Goal: Task Accomplishment & Management: Manage account settings

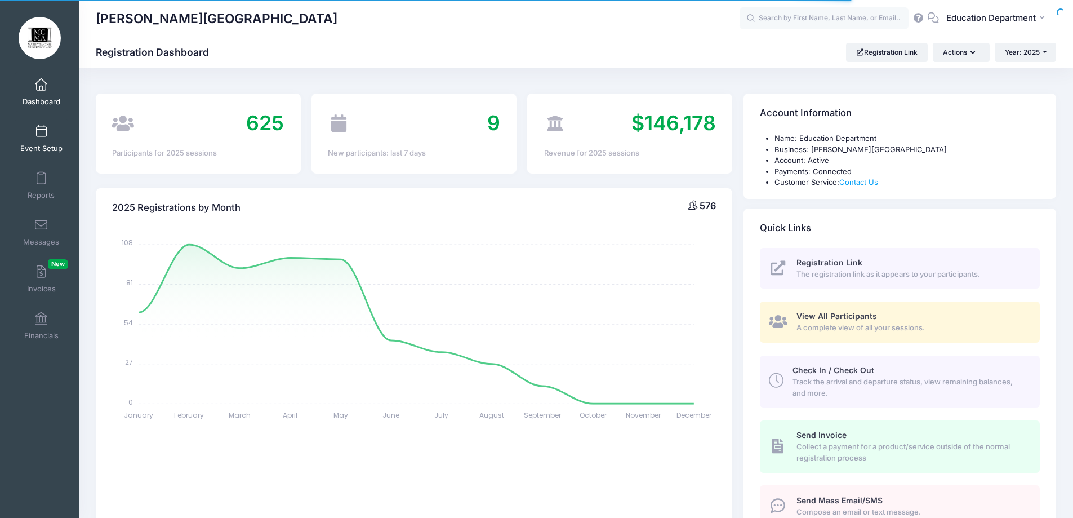
click at [41, 137] on span at bounding box center [41, 132] width 0 height 12
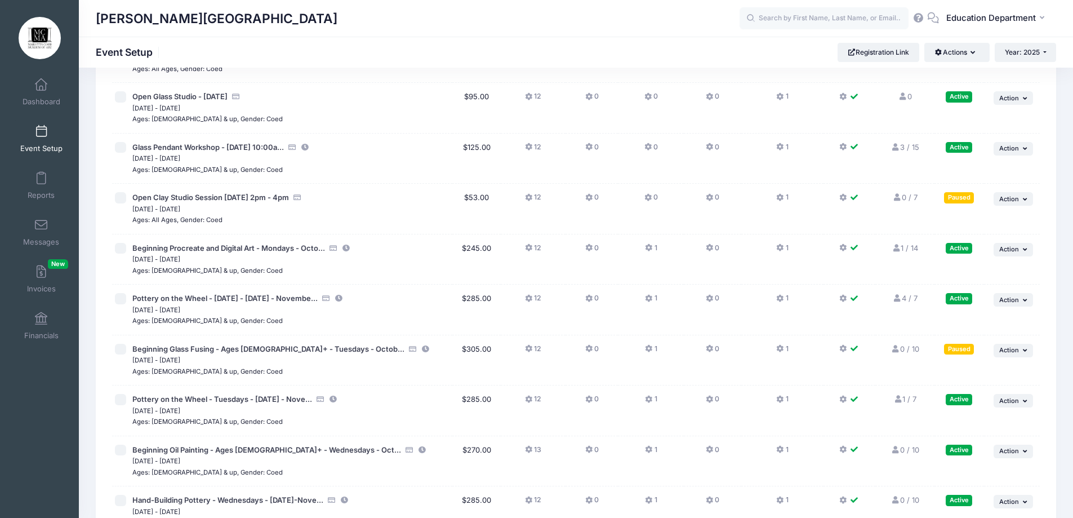
scroll to position [9637, 0]
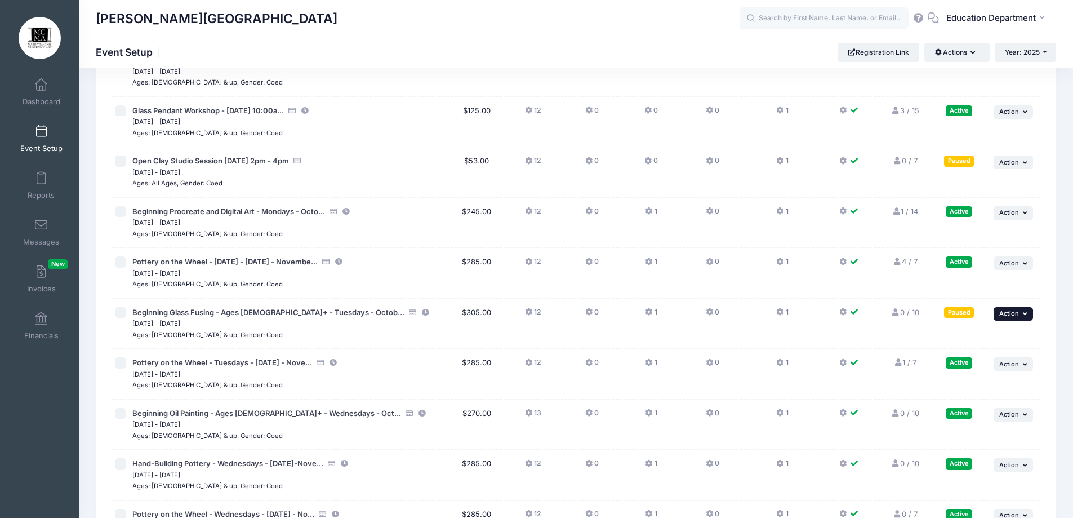
click at [1008, 313] on span "Action" at bounding box center [1009, 313] width 20 height 8
click at [951, 360] on link "Edit Session" at bounding box center [976, 359] width 102 height 21
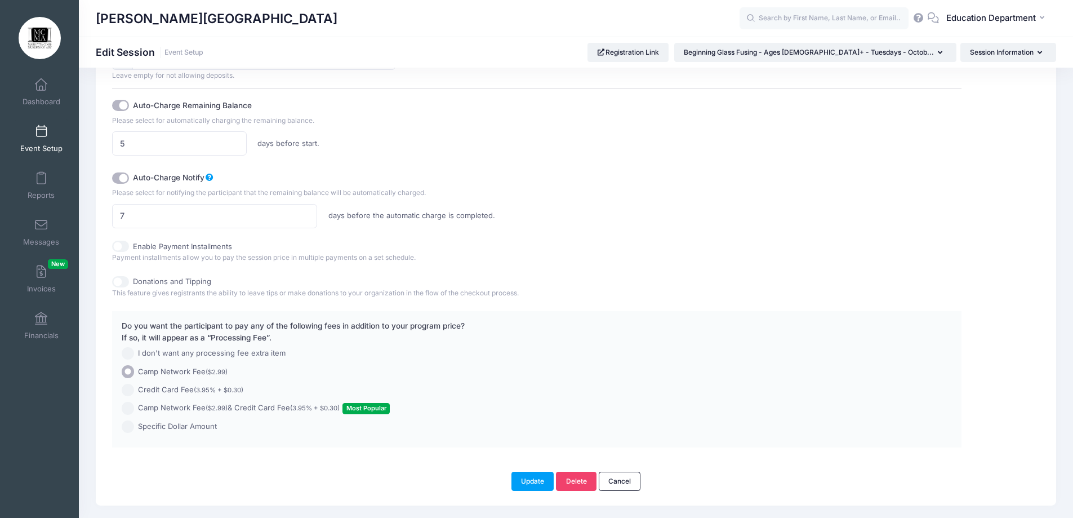
scroll to position [717, 0]
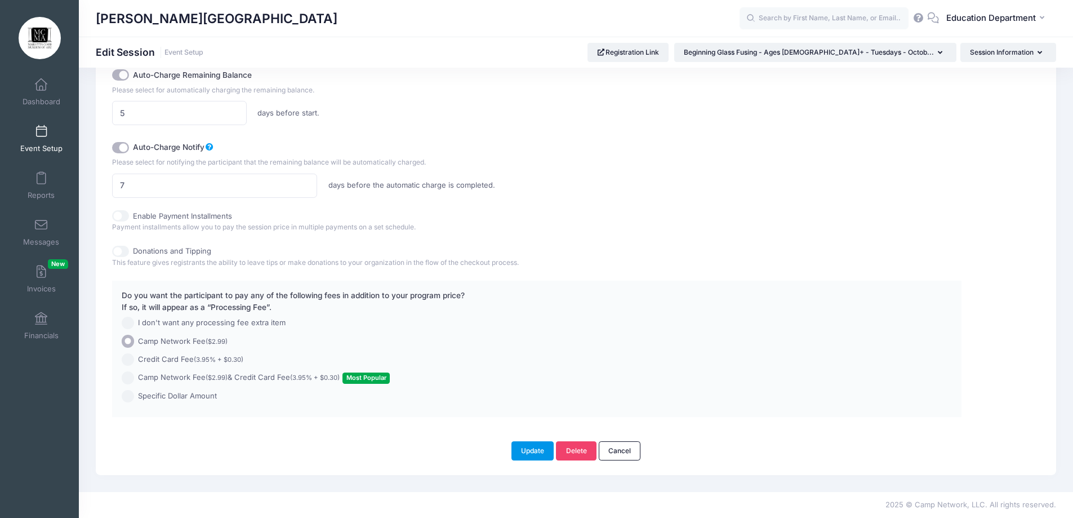
click at [522, 456] on button "Update" at bounding box center [532, 450] width 43 height 19
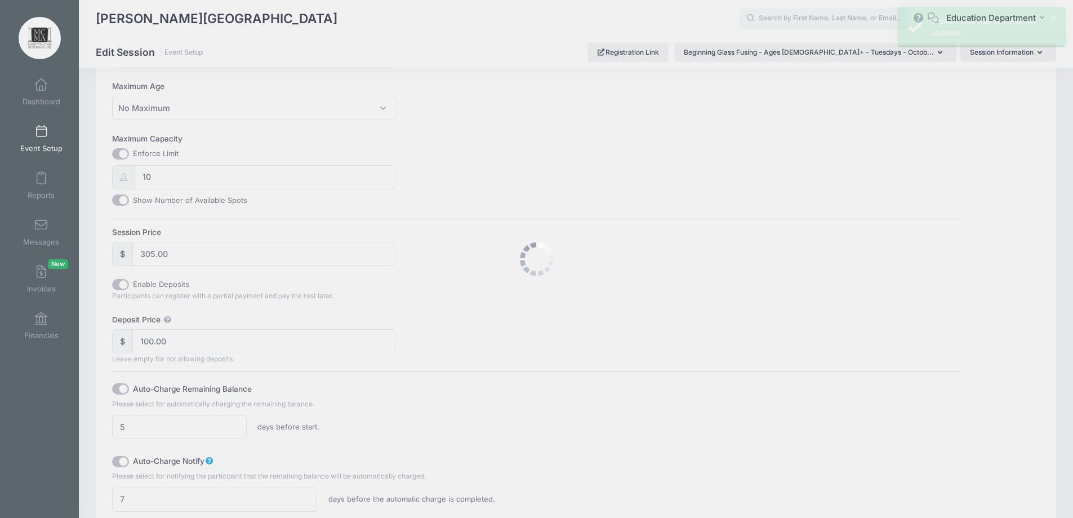
scroll to position [0, 0]
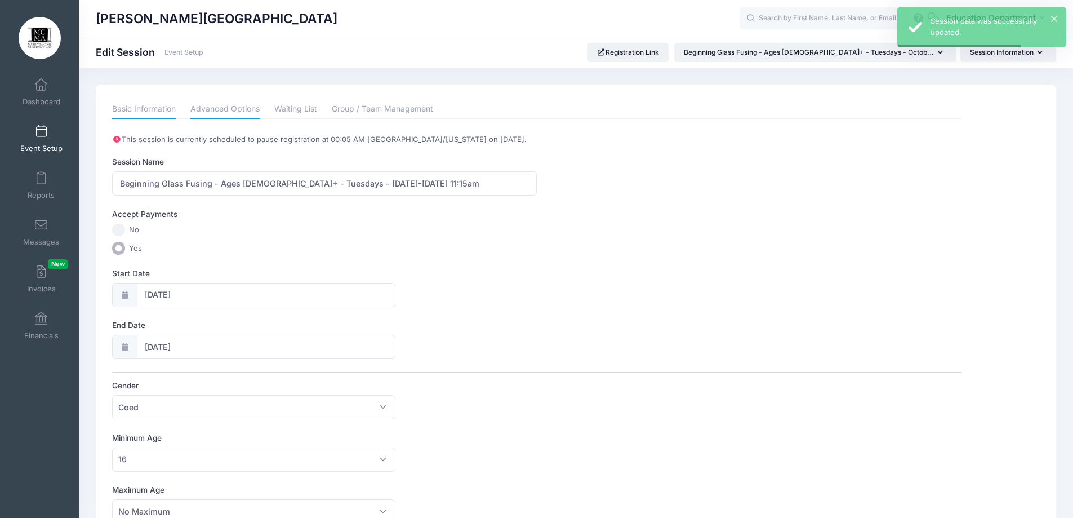
click at [199, 113] on link "Advanced Options" at bounding box center [224, 109] width 69 height 20
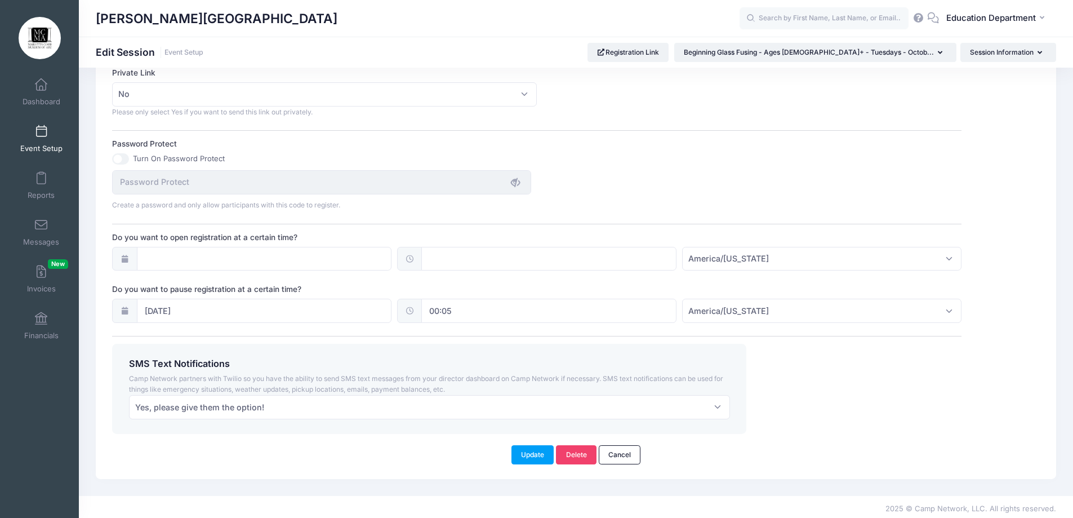
scroll to position [694, 0]
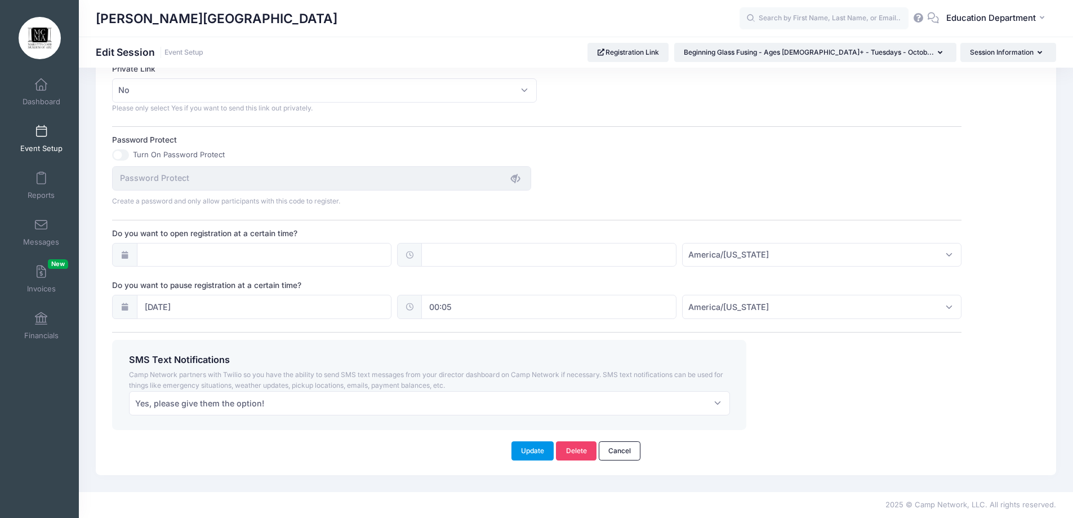
click at [531, 444] on button "Update" at bounding box center [532, 450] width 43 height 19
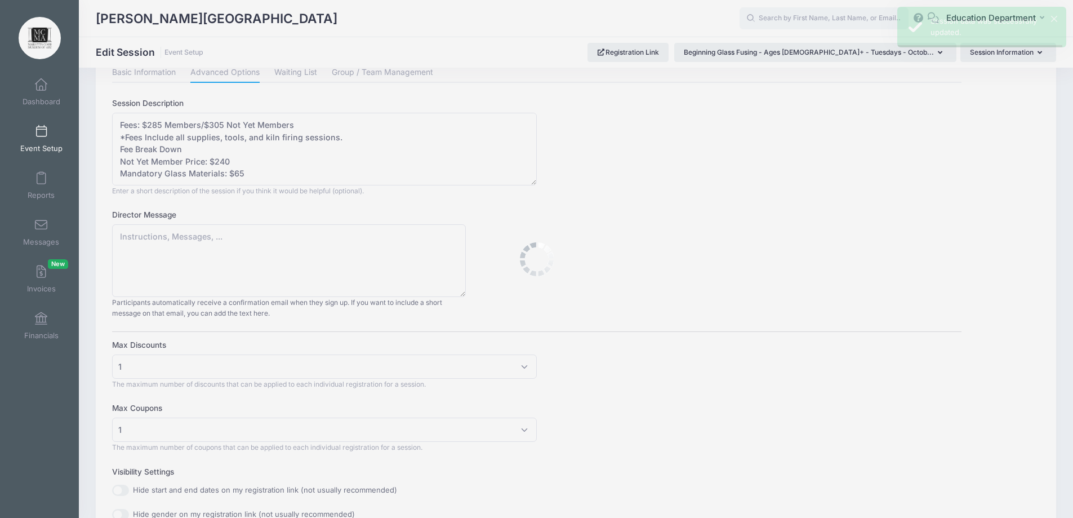
scroll to position [0, 0]
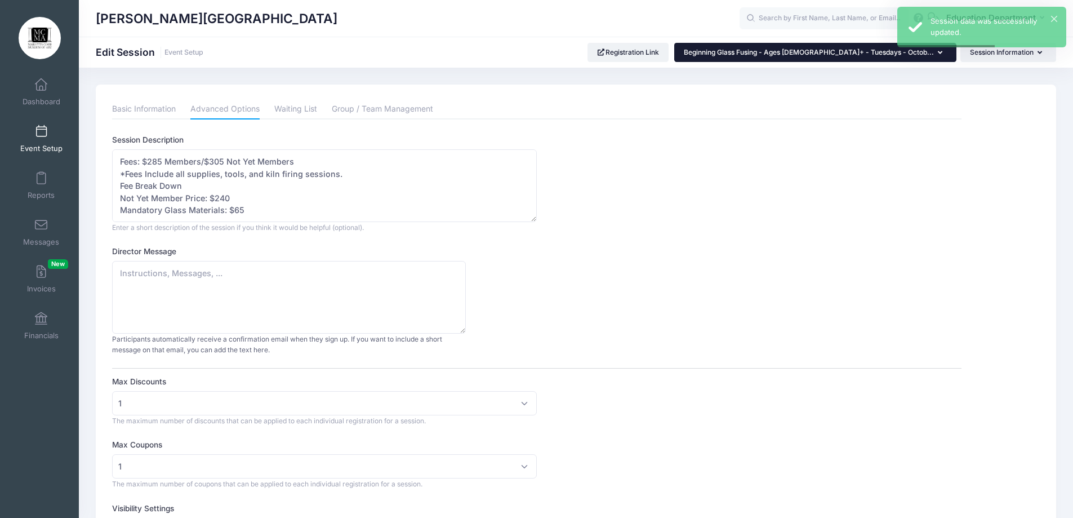
click at [786, 57] on button "Beginning Glass Fusing - Ages 16+ - Tuesdays - Octob..." at bounding box center [815, 52] width 282 height 19
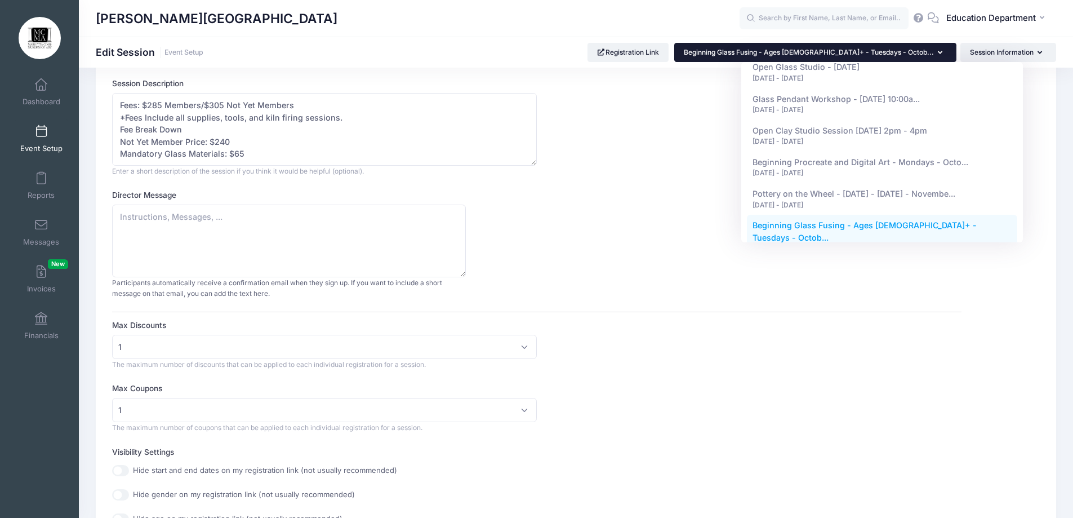
scroll to position [6230, 0]
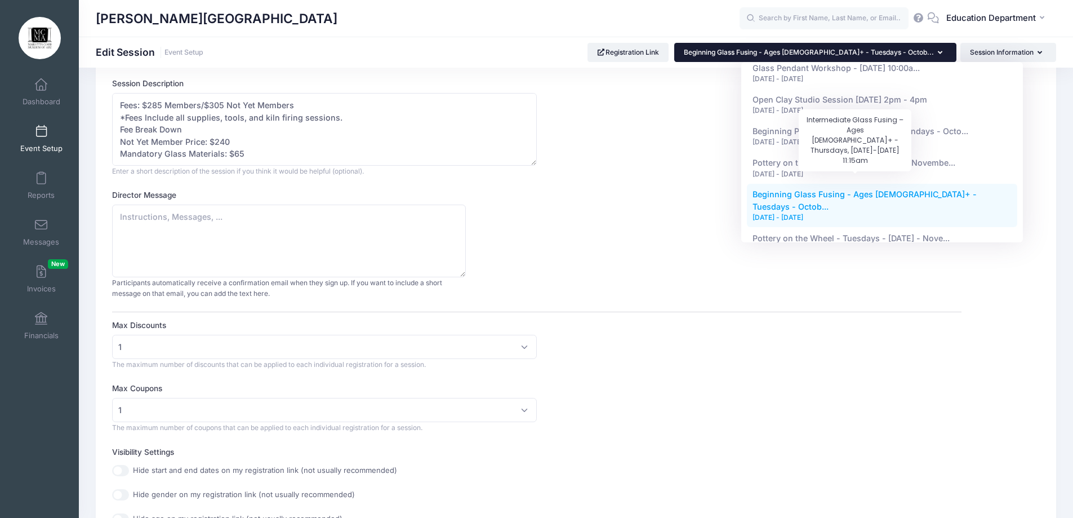
click at [868, 403] on span "Intermediate Glass Fusing – Ages 16+ - Thursdays, ..." at bounding box center [869, 413] width 234 height 21
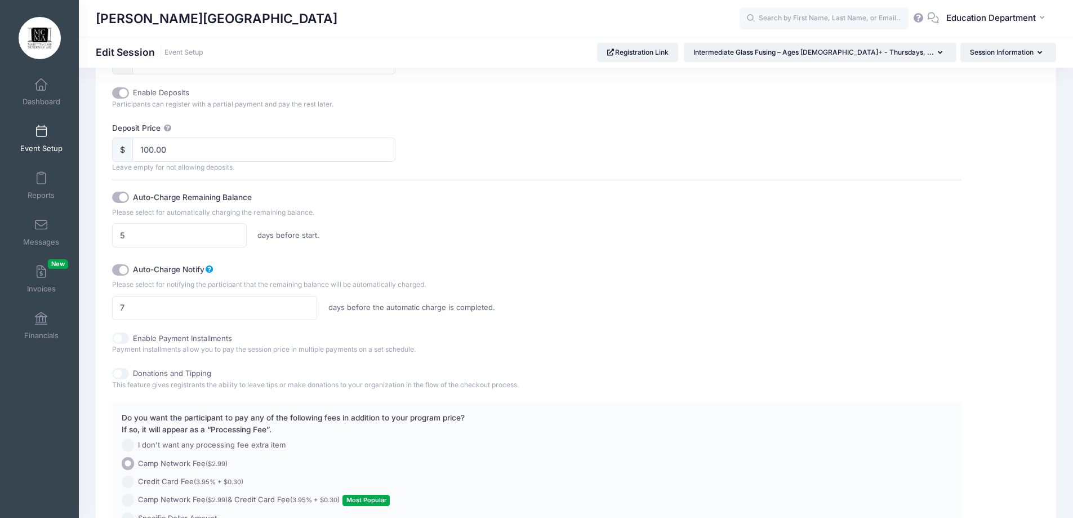
scroll to position [717, 0]
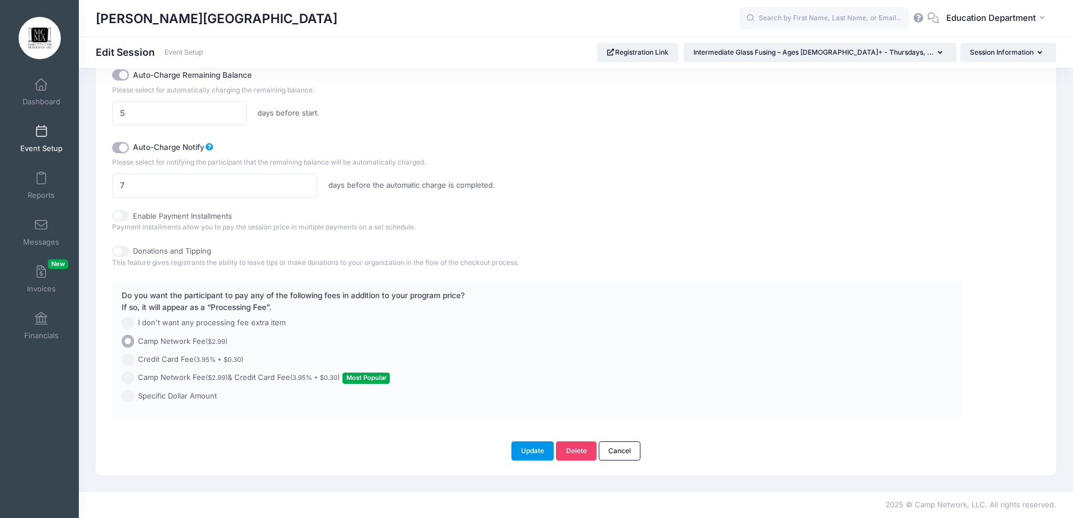
click at [523, 448] on button "Update" at bounding box center [532, 450] width 43 height 19
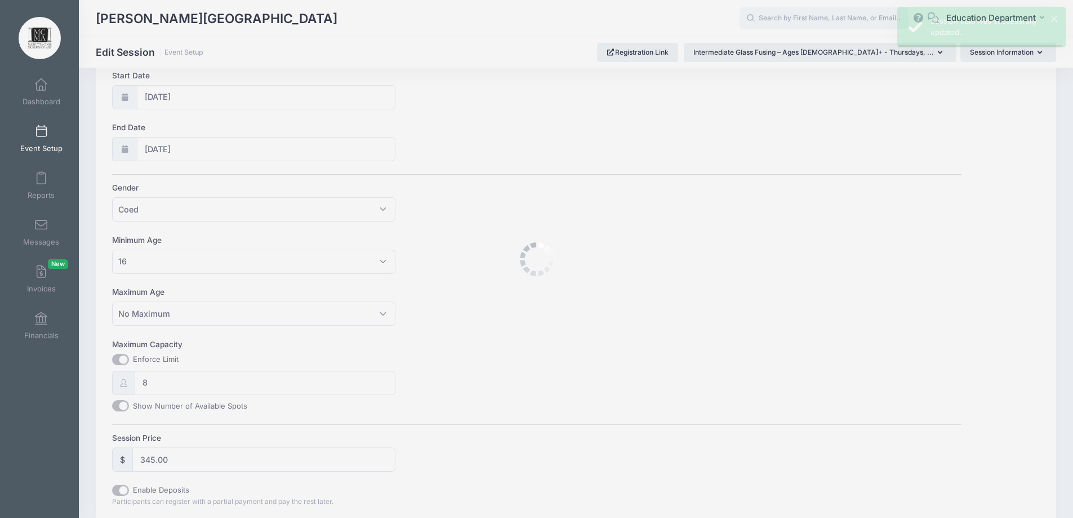
scroll to position [0, 0]
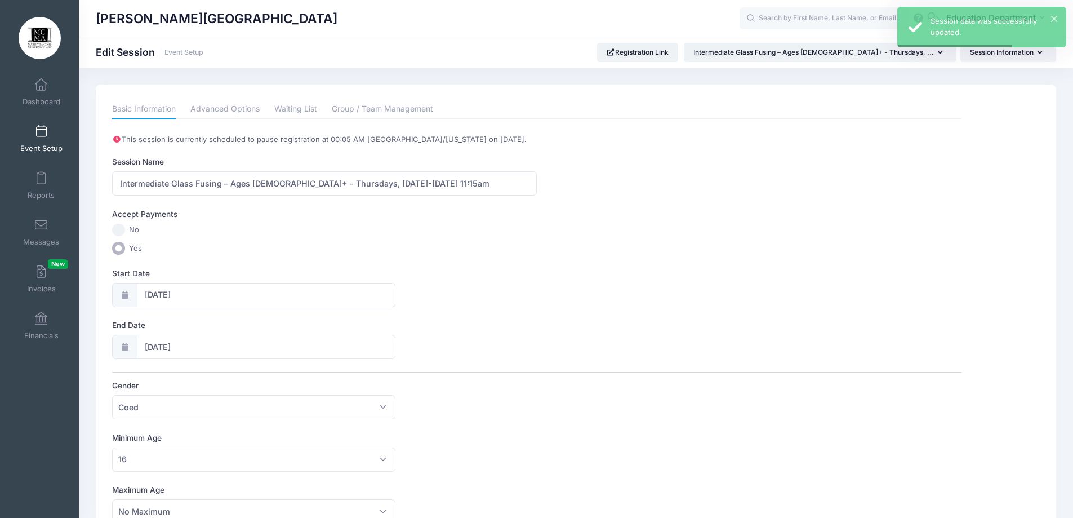
click at [213, 103] on link "Advanced Options" at bounding box center [224, 109] width 69 height 20
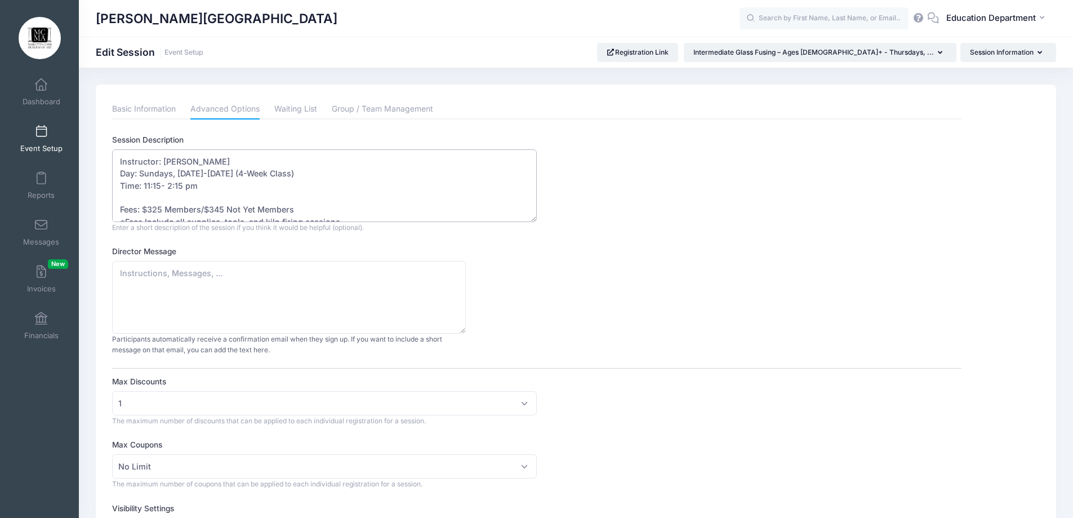
click at [170, 185] on textarea "Instructor: Licha Nicholson Day: Sundays, October 23-November 13, 2025 (4-Week …" at bounding box center [324, 185] width 425 height 73
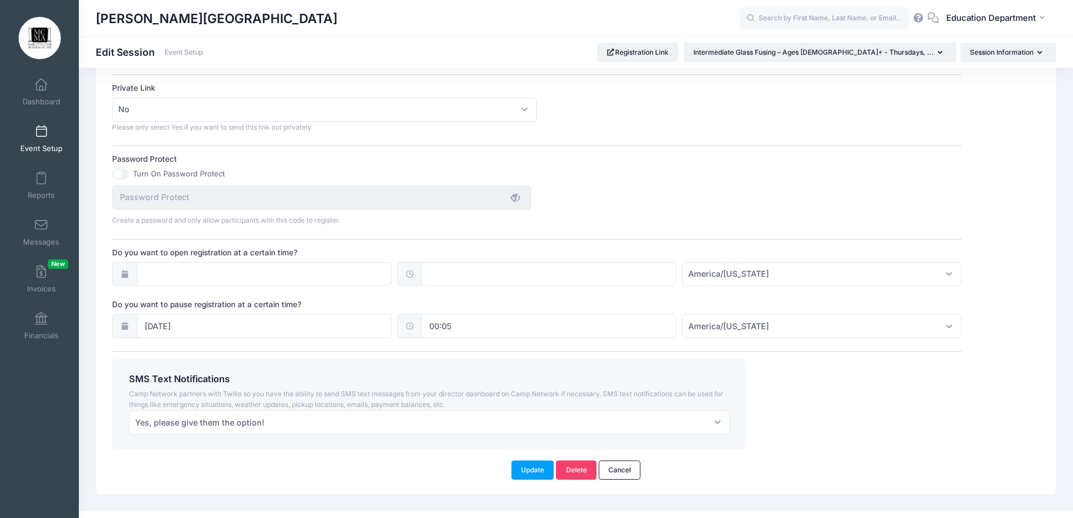
scroll to position [676, 0]
type textarea "Instructor: Licha Nicholson Day: Sundays, October 23-November 13, 2025 (4-Week …"
click at [528, 475] on button "Update" at bounding box center [532, 469] width 43 height 19
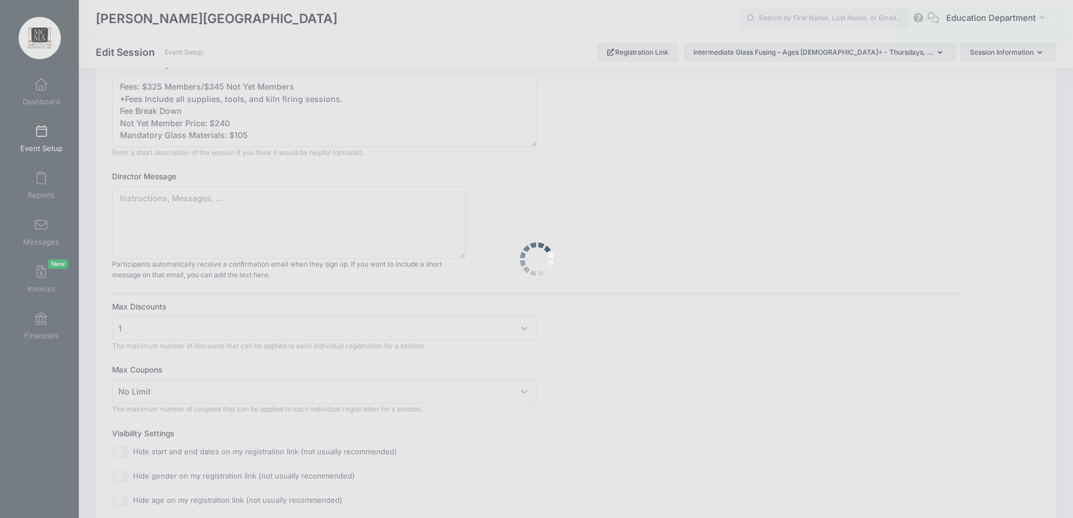
scroll to position [0, 0]
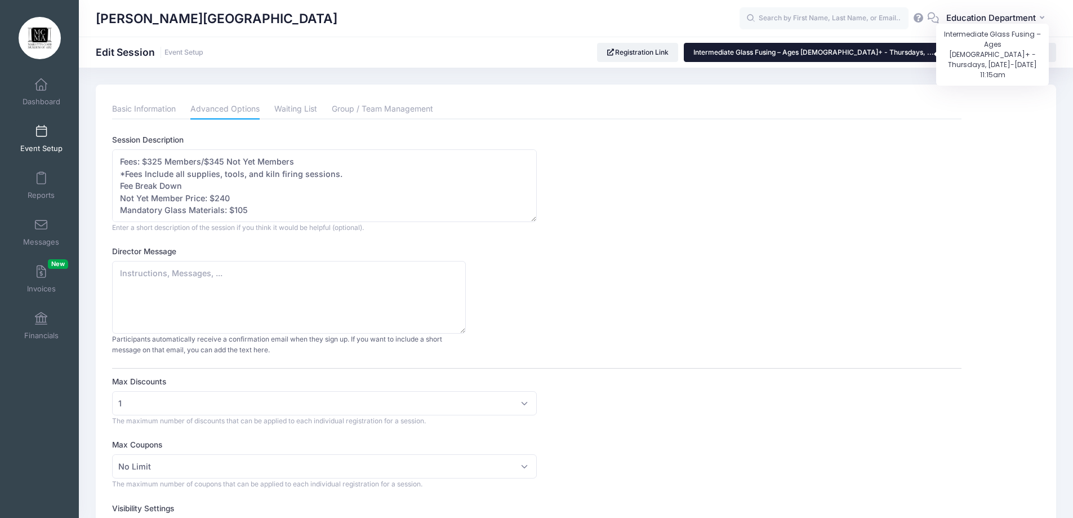
click at [864, 50] on span "Intermediate Glass Fusing – Ages 16+ - Thursdays, ..." at bounding box center [813, 52] width 240 height 8
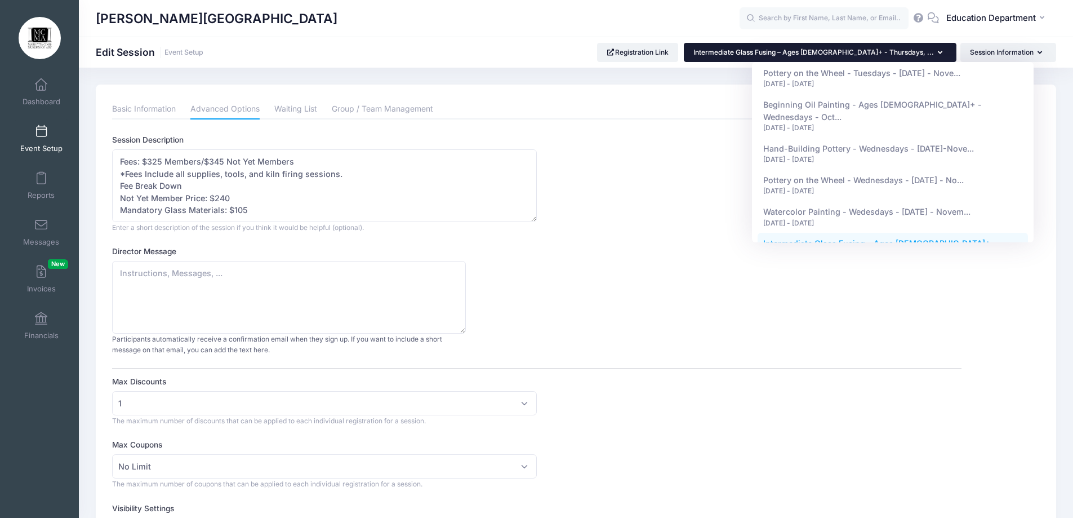
scroll to position [6399, 0]
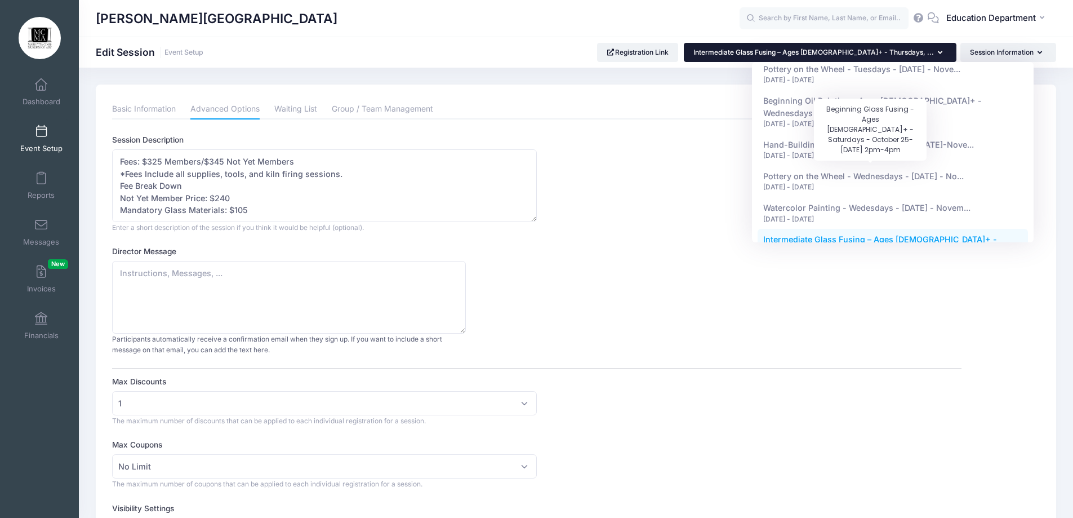
click at [821, 405] on span "Beginning Glass Fusing - Ages [DEMOGRAPHIC_DATA]+ - Saturdays - Octo..." at bounding box center [875, 415] width 224 height 21
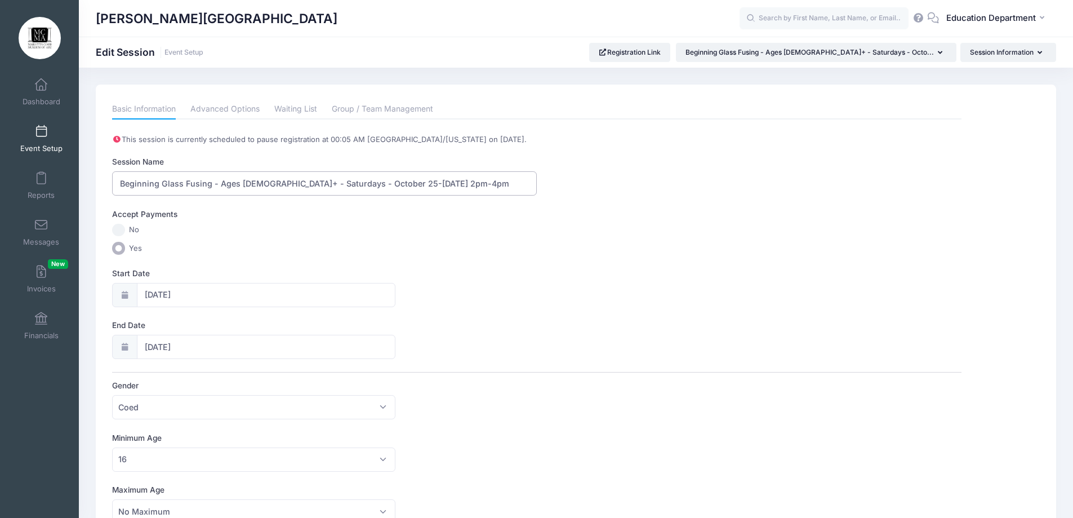
click at [442, 179] on input "Beginning Glass Fusing - Ages [DEMOGRAPHIC_DATA]+ - Saturdays - October 25-[DAT…" at bounding box center [324, 183] width 425 height 24
click at [461, 186] on input "Beginning Glass Fusing - Ages 16+ - Saturdays - October 25-November 15, 2025 - …" at bounding box center [324, 183] width 425 height 24
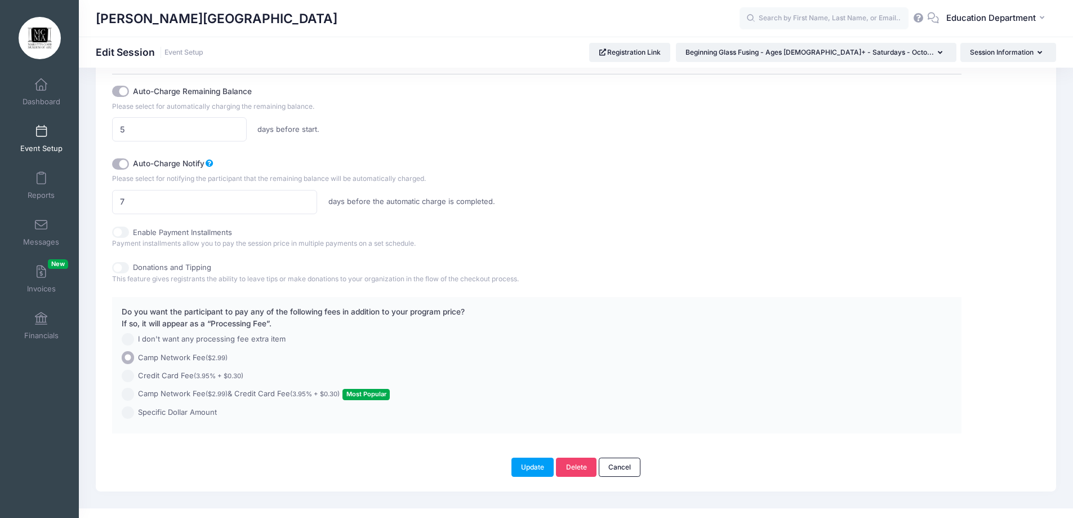
scroll to position [717, 0]
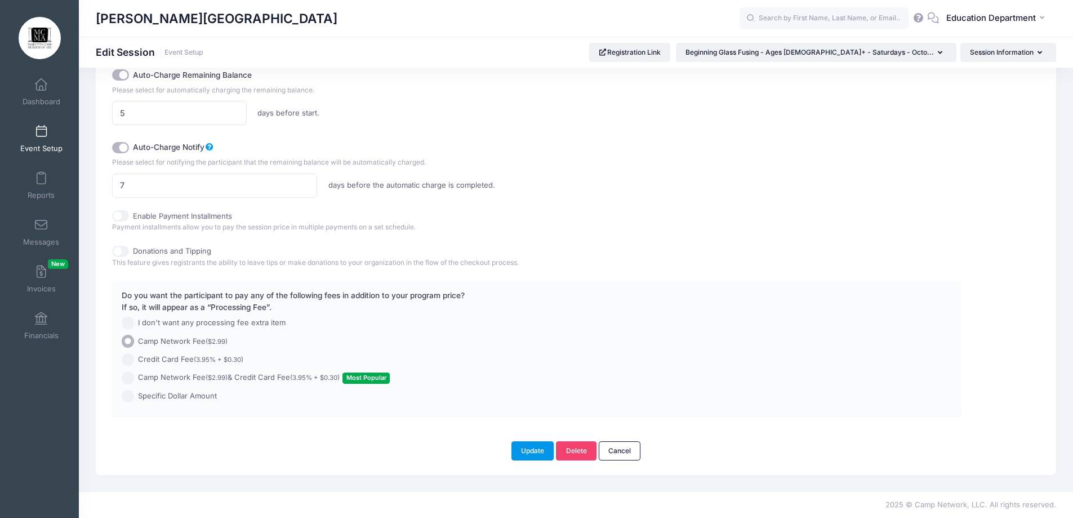
type input "Beginning Glass Fusing - Ages 16+ - Saturdays - October 25-November 15, 2025 - …"
click at [530, 449] on button "Update" at bounding box center [532, 450] width 43 height 19
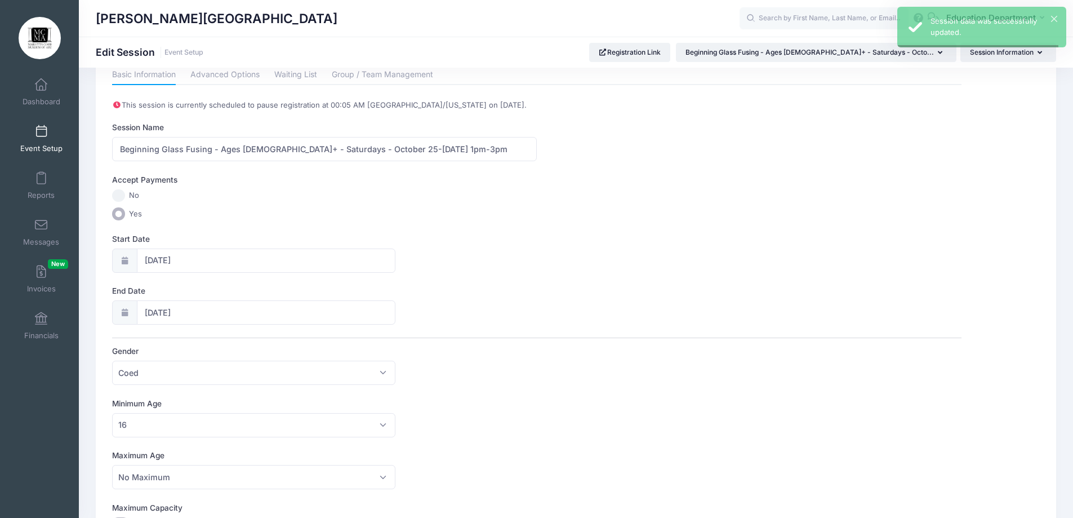
scroll to position [0, 0]
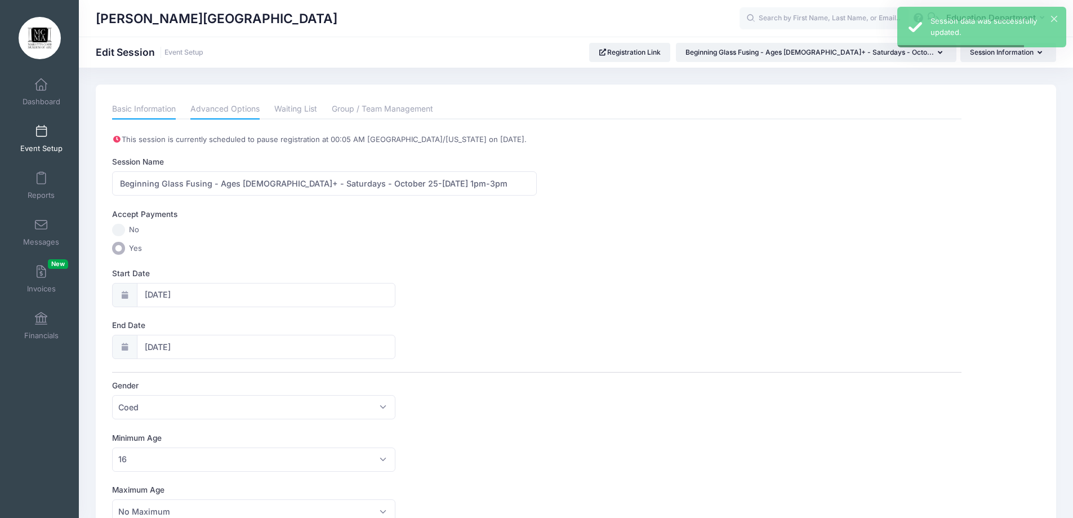
click at [225, 114] on link "Advanced Options" at bounding box center [224, 109] width 69 height 20
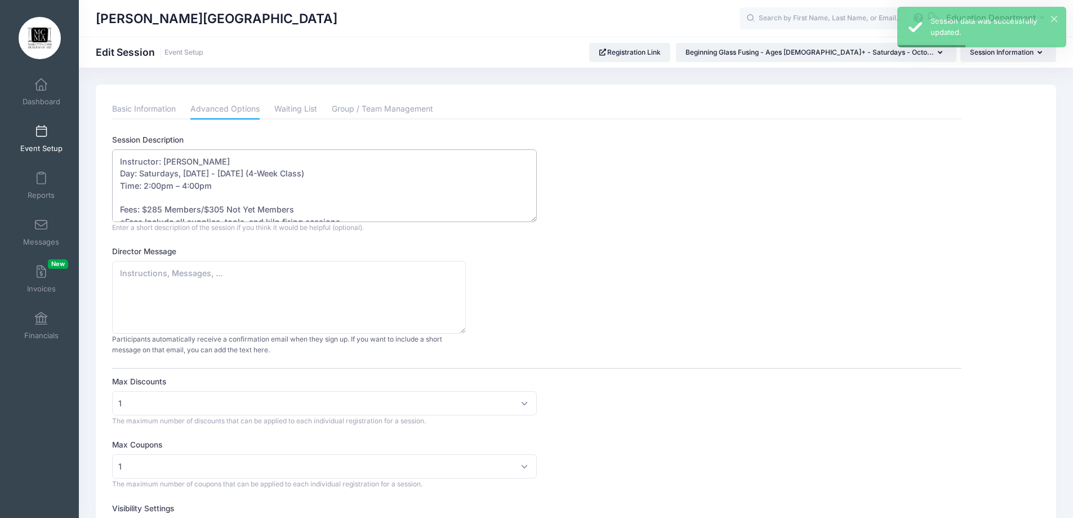
click at [147, 187] on textarea "Instructor: Licha Nicholson Day: Saturdays, October 25 - November 15, 2025 (4-W…" at bounding box center [324, 185] width 425 height 73
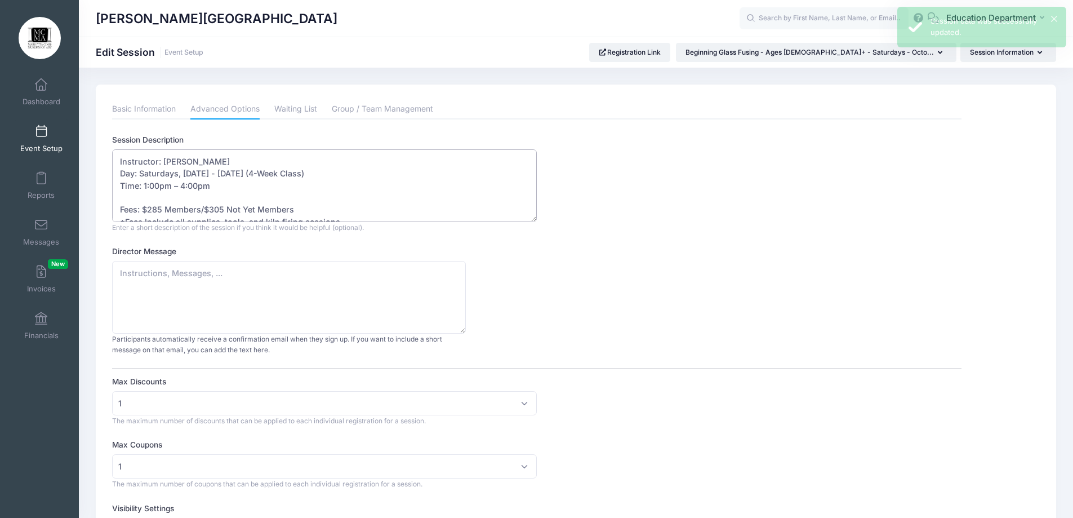
click at [185, 185] on textarea "Instructor: Licha Nicholson Day: Saturdays, October 25 - November 15, 2025 (4-W…" at bounding box center [324, 185] width 425 height 73
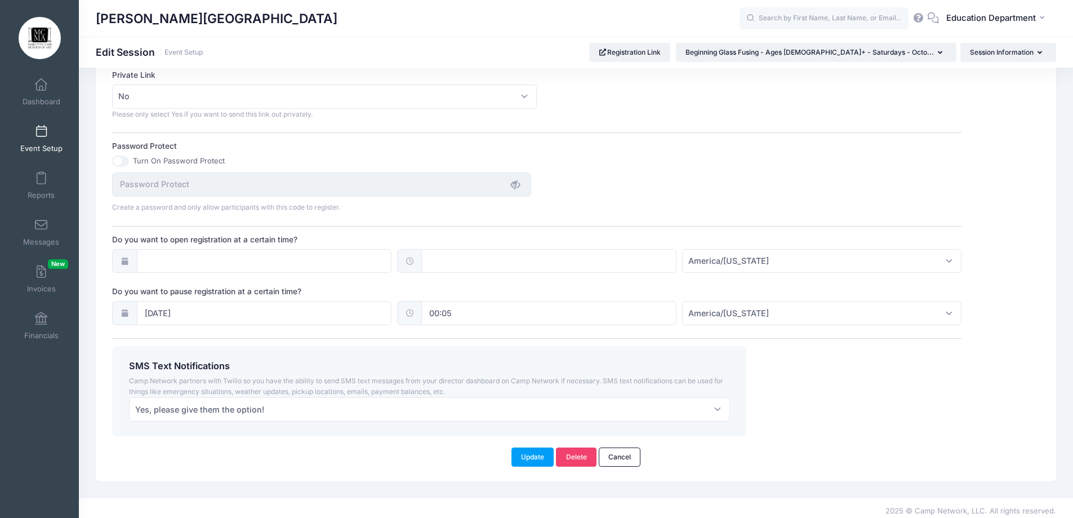
scroll to position [694, 0]
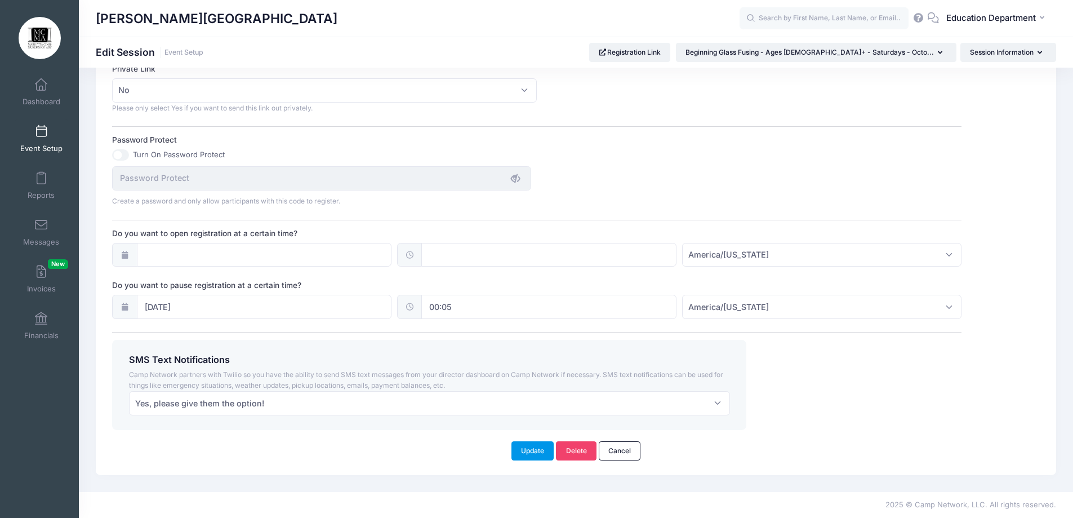
type textarea "Instructor: Licha Nicholson Day: Saturdays, October 25 - November 15, 2025 (4-W…"
click at [528, 449] on button "Update" at bounding box center [532, 450] width 43 height 19
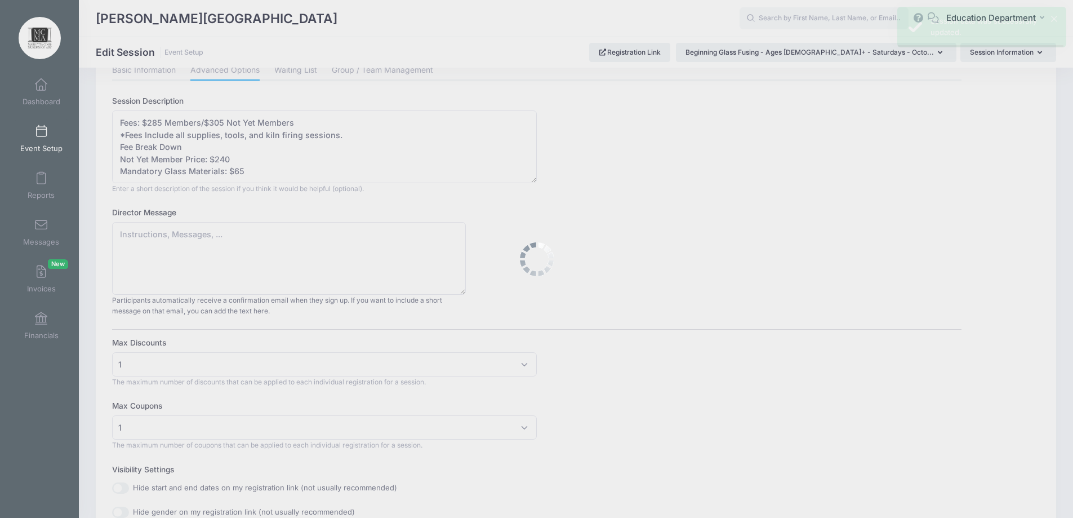
scroll to position [0, 0]
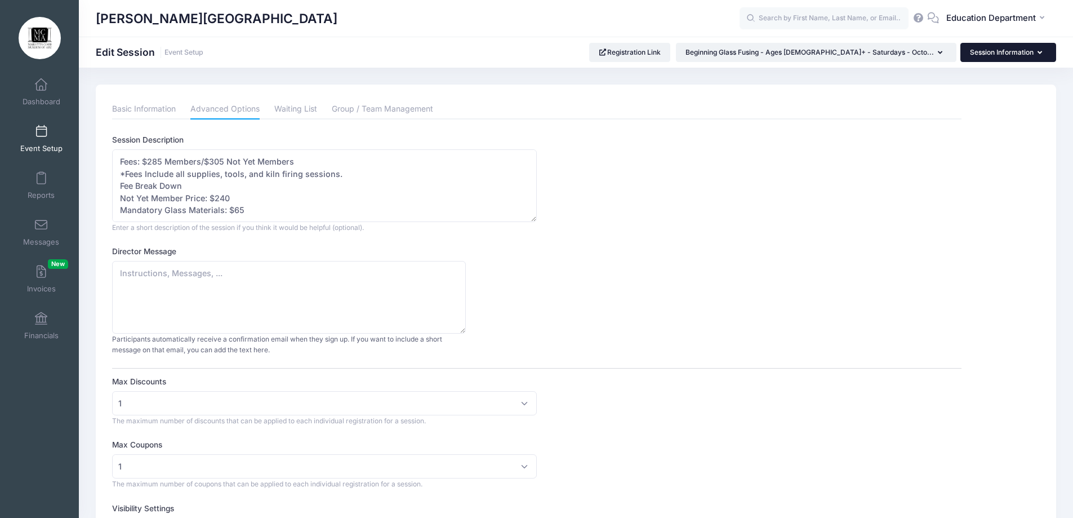
click at [972, 60] on button "Session Information" at bounding box center [1008, 52] width 96 height 19
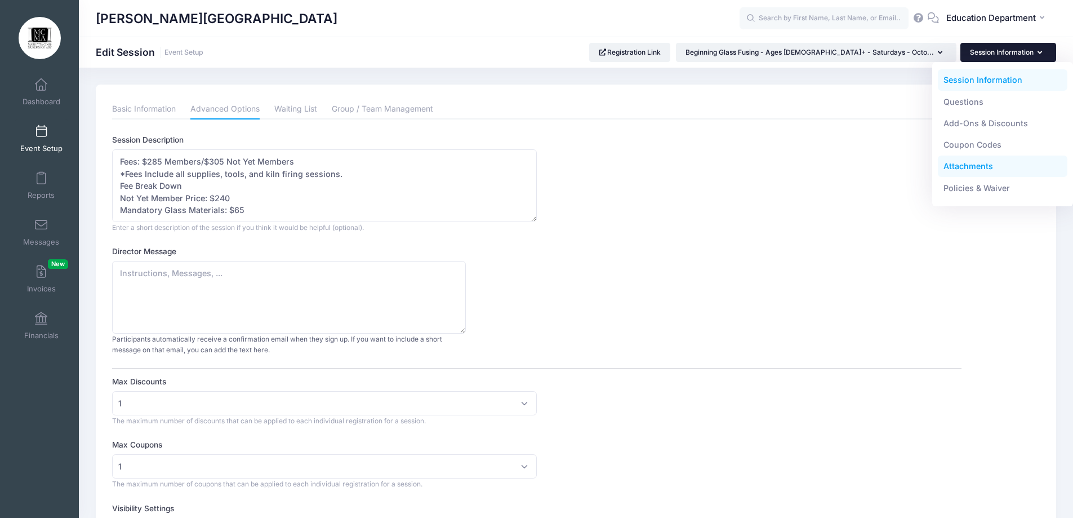
click at [986, 172] on link "Attachments" at bounding box center [1003, 165] width 130 height 21
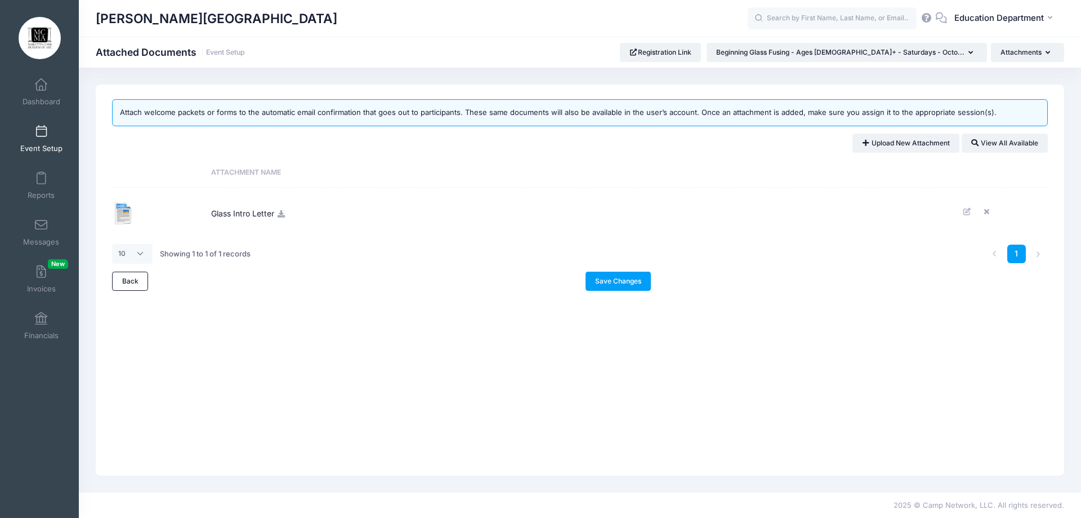
click at [282, 213] on icon at bounding box center [281, 213] width 9 height 7
click at [1004, 52] on button "Attachments" at bounding box center [1027, 52] width 73 height 19
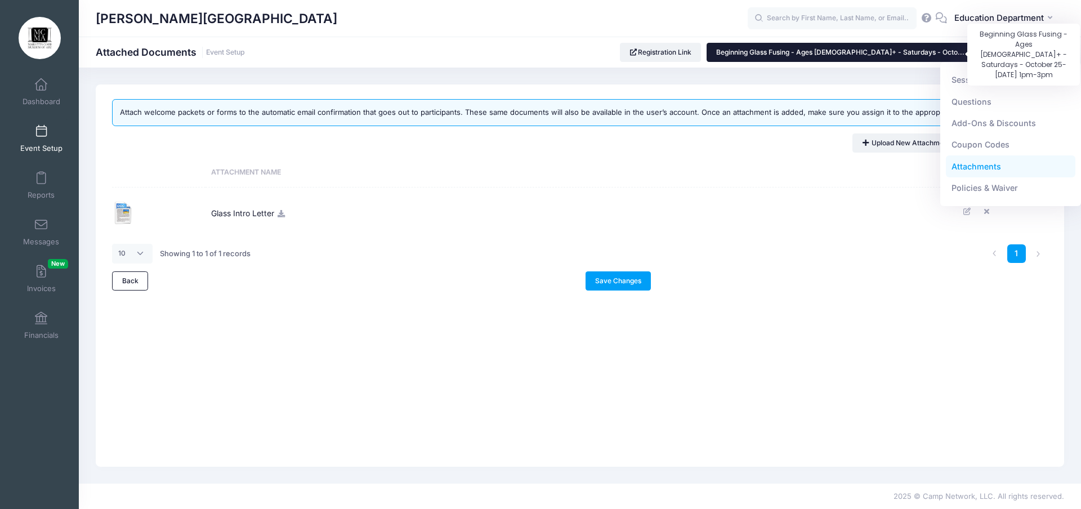
click at [875, 54] on span "Beginning Glass Fusing - Ages [DEMOGRAPHIC_DATA]+ - Saturdays - Octo..." at bounding box center [840, 52] width 248 height 8
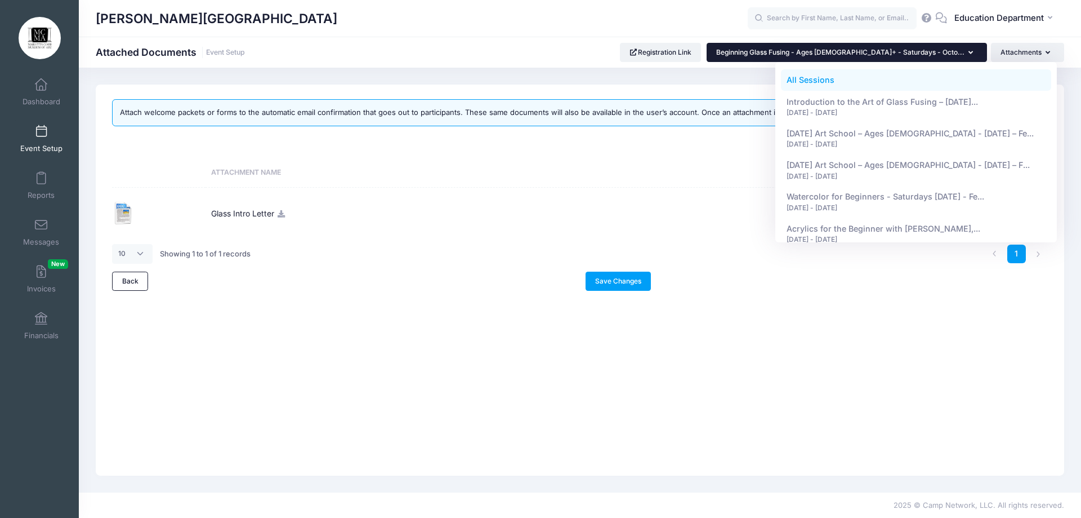
click at [787, 74] on link "All Sessions" at bounding box center [916, 79] width 271 height 21
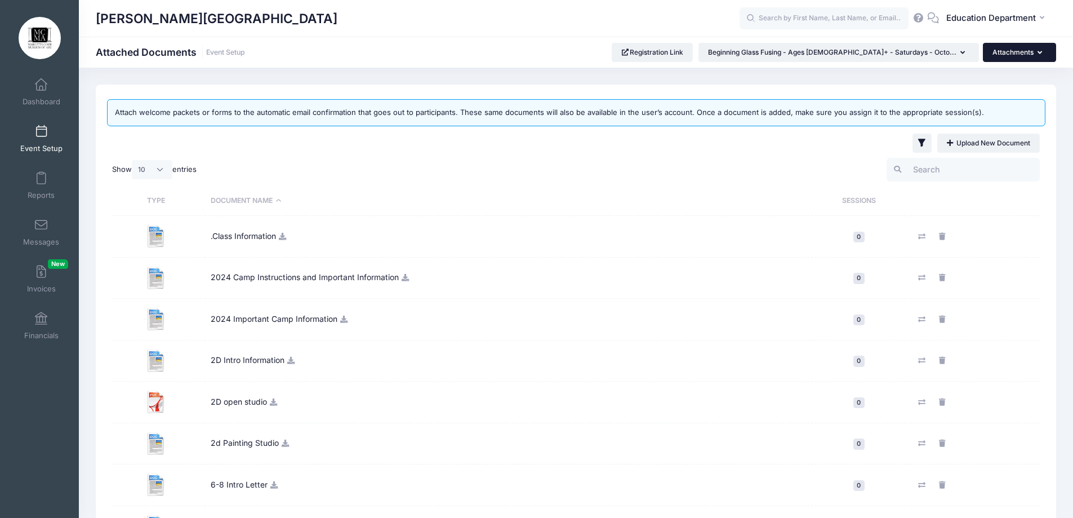
click at [1011, 50] on button "Attachments" at bounding box center [1019, 52] width 73 height 19
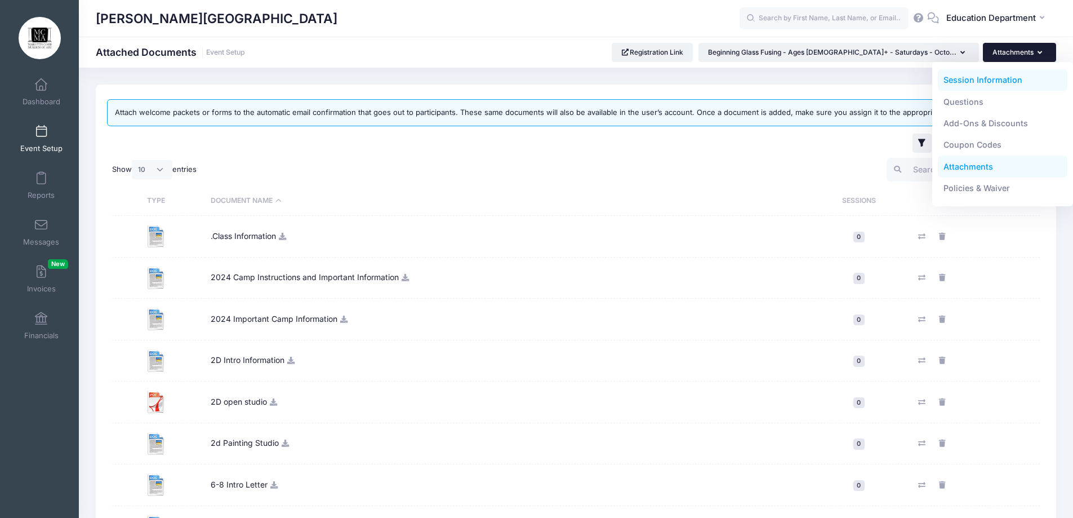
click at [994, 74] on link "Session Information" at bounding box center [1003, 79] width 130 height 21
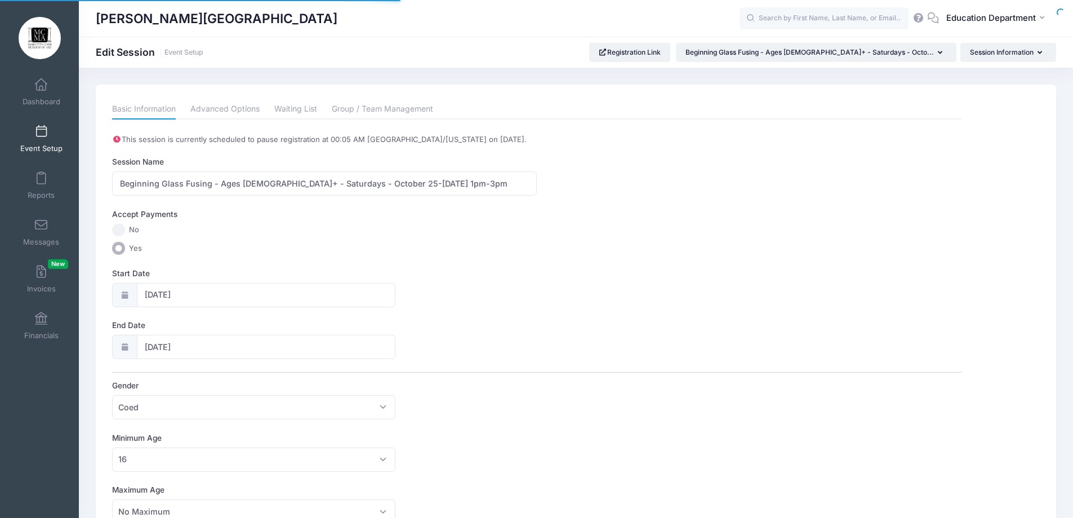
click at [921, 50] on span "Beginning Glass Fusing - Ages [DEMOGRAPHIC_DATA]+ - Saturdays - Octo..." at bounding box center [809, 52] width 248 height 8
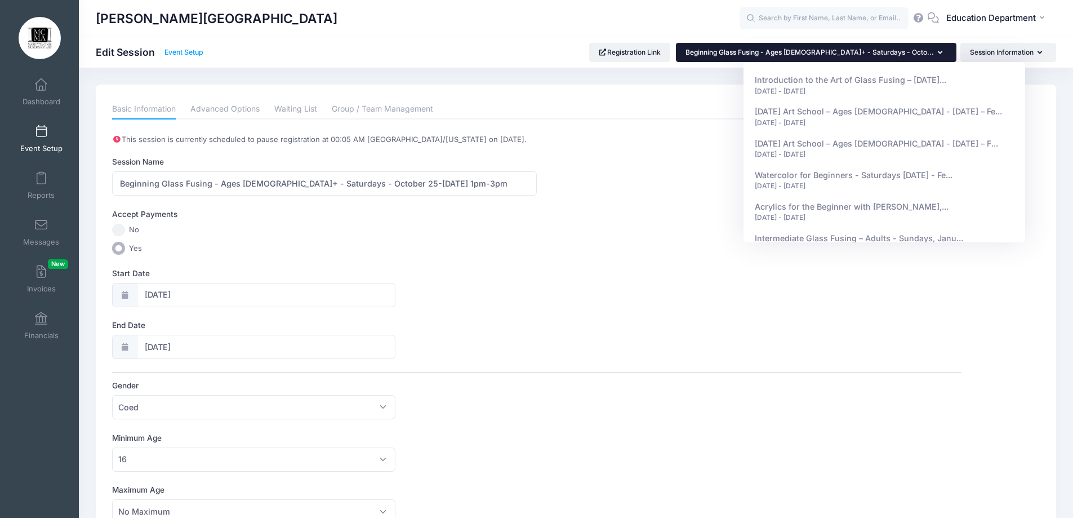
click at [200, 52] on link "Event Setup" at bounding box center [183, 52] width 39 height 8
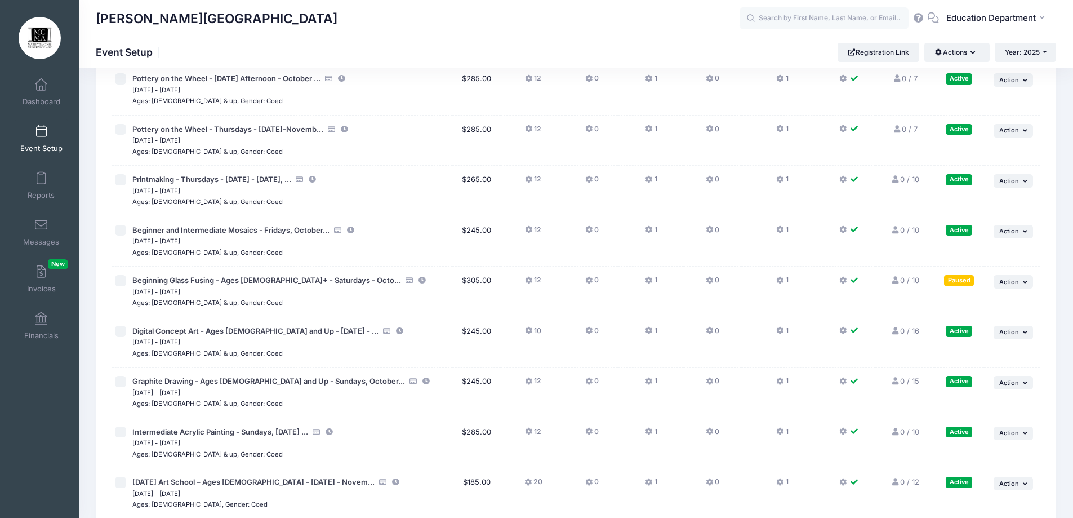
scroll to position [10209, 0]
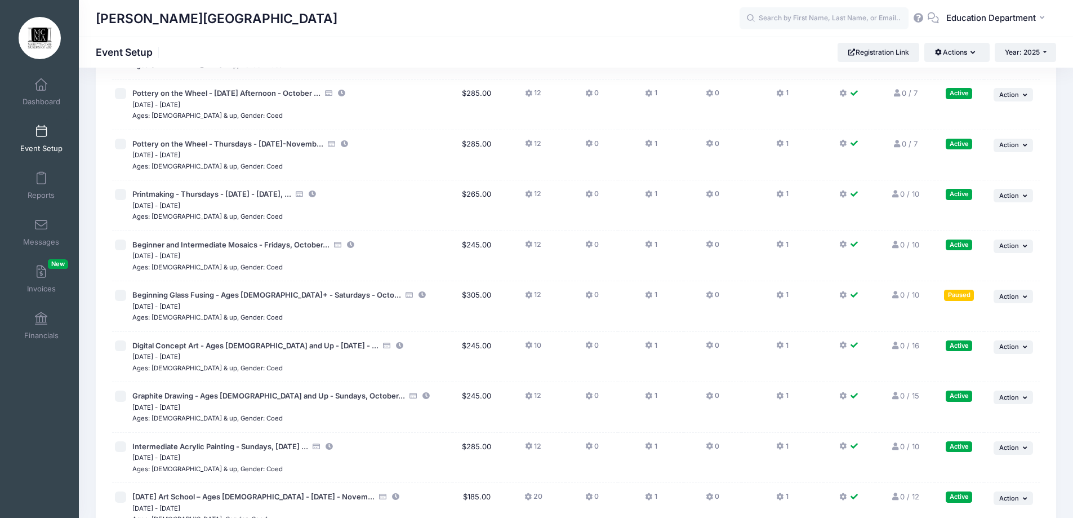
click at [119, 297] on input "checkbox" at bounding box center [120, 294] width 11 height 11
checkbox input "true"
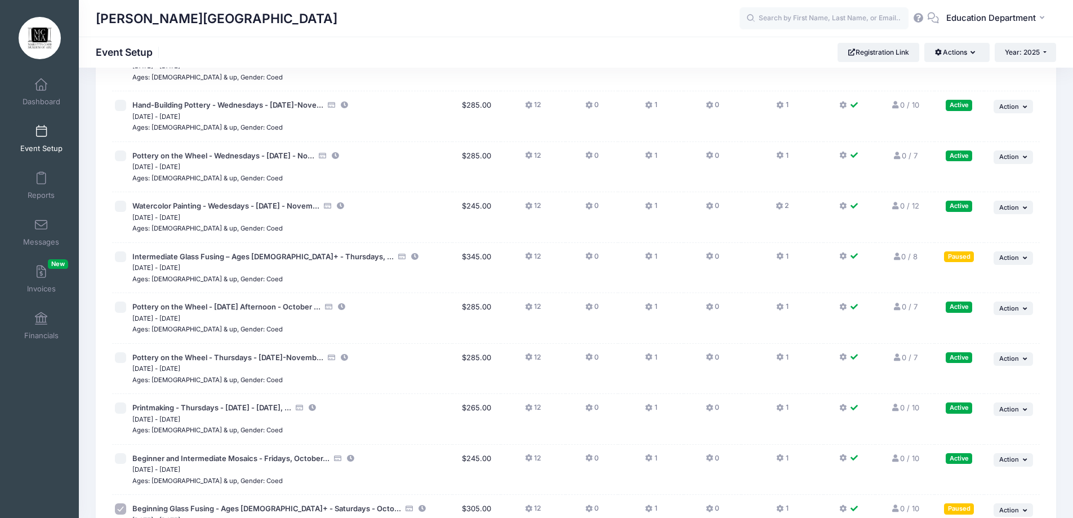
scroll to position [9983, 0]
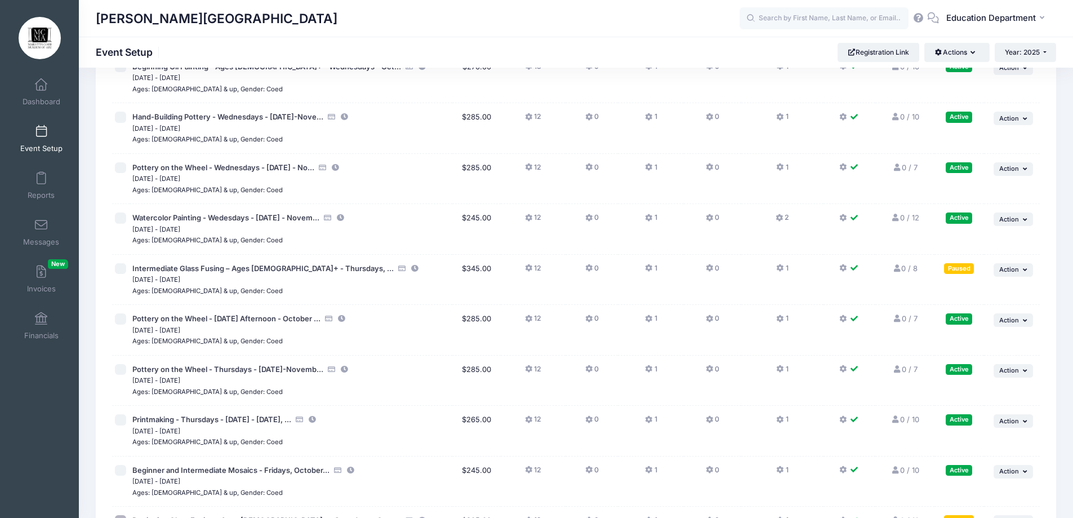
click at [122, 268] on input "checkbox" at bounding box center [120, 268] width 11 height 11
checkbox input "true"
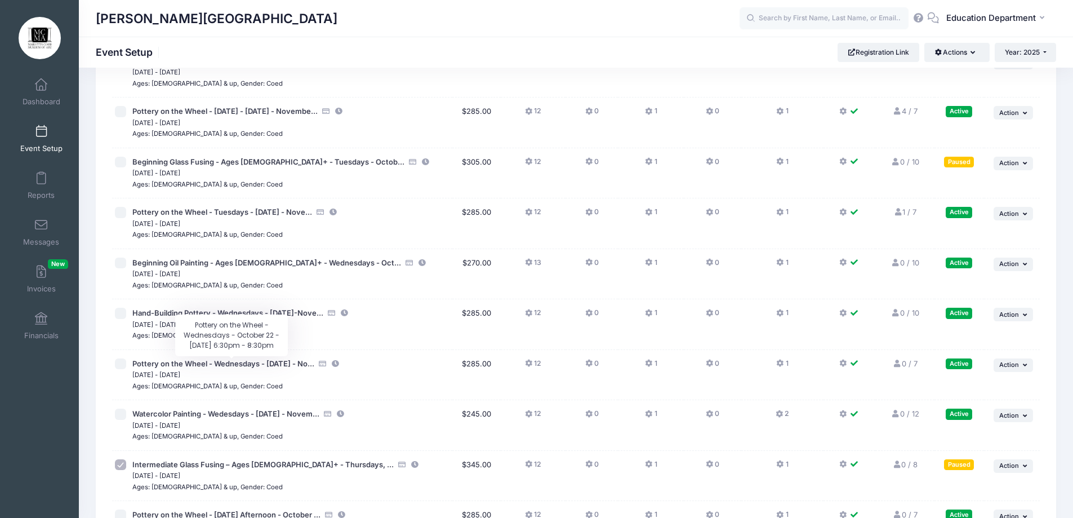
scroll to position [9758, 0]
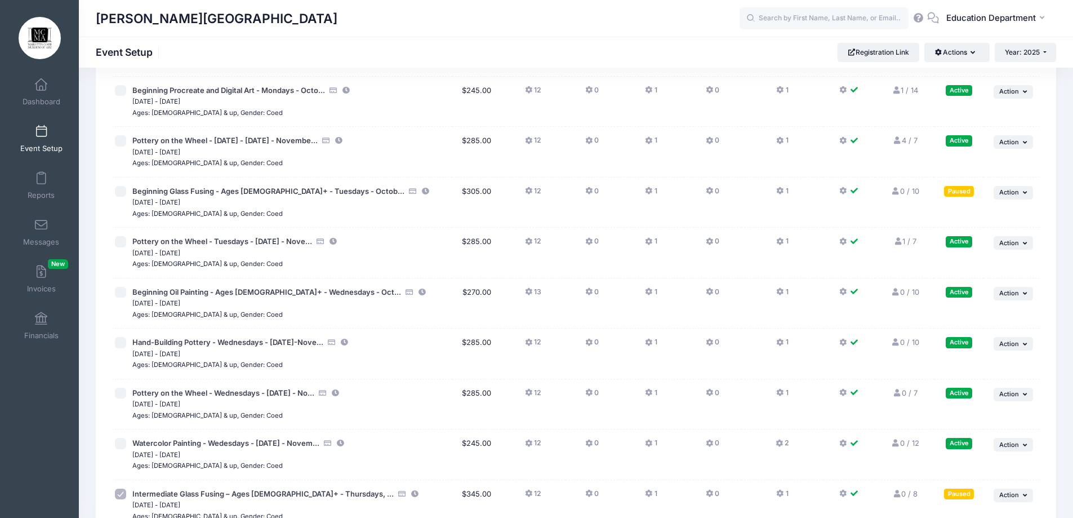
click at [121, 193] on input "checkbox" at bounding box center [120, 191] width 11 height 11
checkbox input "true"
click at [961, 48] on button "Actions" at bounding box center [956, 52] width 65 height 19
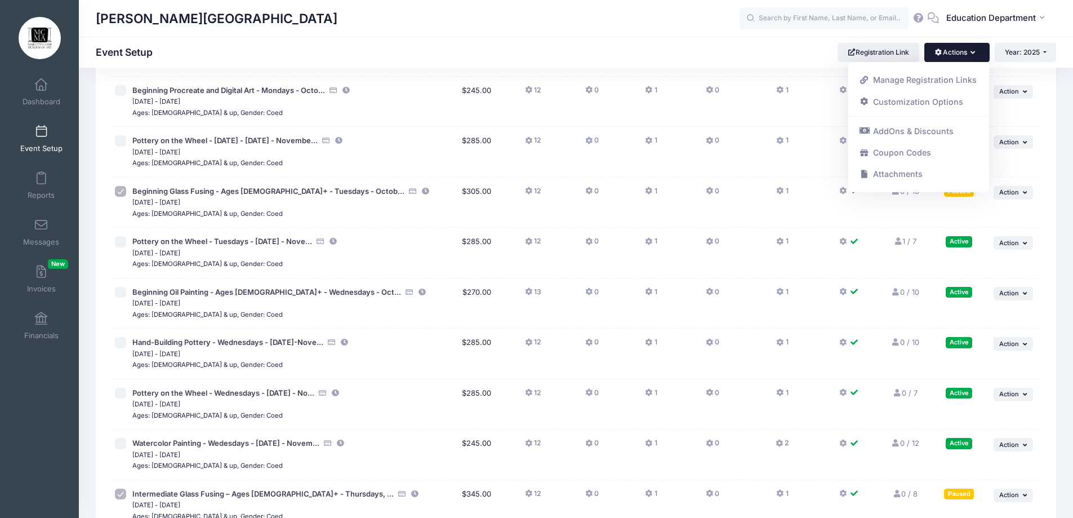
click at [808, 50] on div "Marietta Cobb Museum of Art Event Setup Registration Link Actions Manage Regist…" at bounding box center [576, 52] width 994 height 19
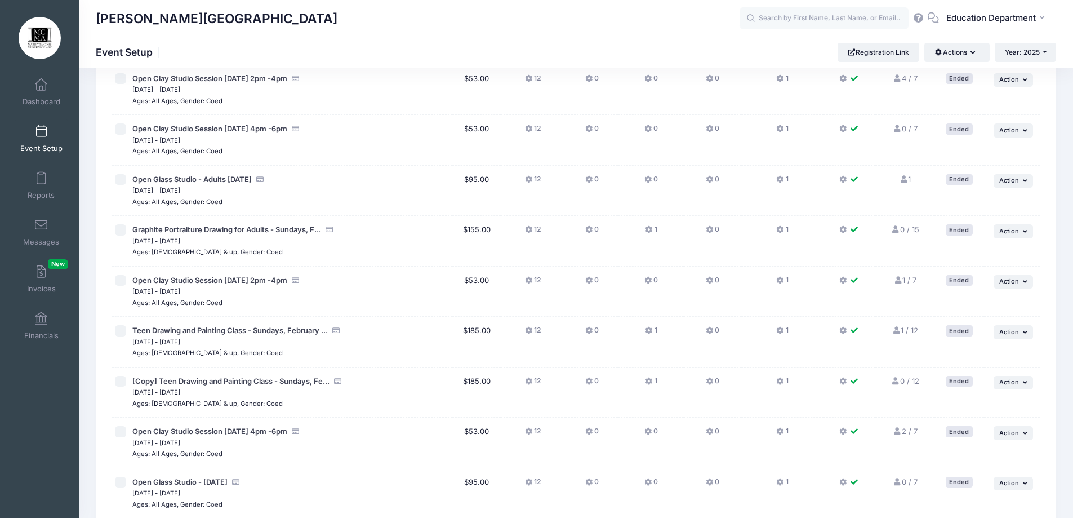
scroll to position [0, 0]
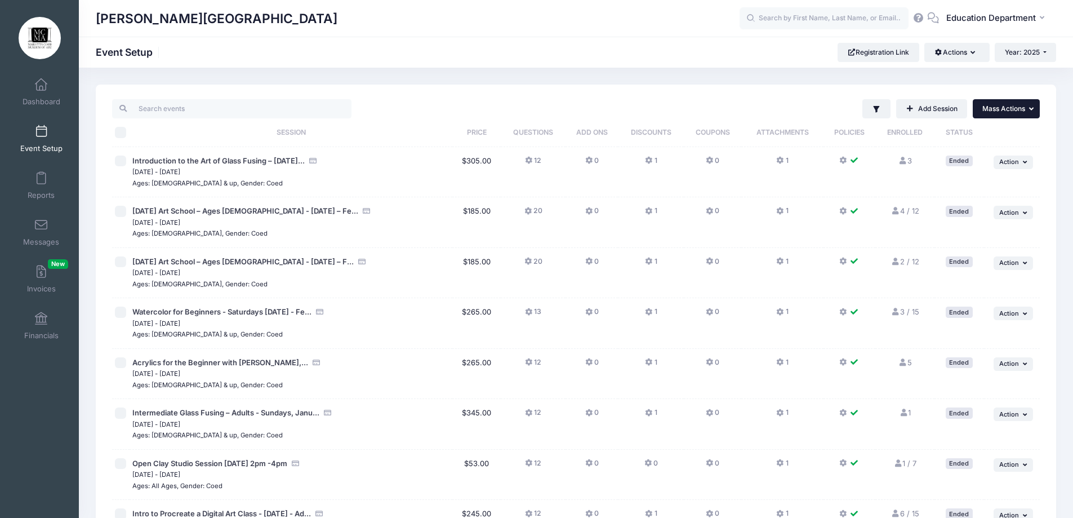
click at [996, 110] on span "Mass Actions" at bounding box center [1003, 108] width 43 height 8
click at [938, 158] on link "Resume selected sessions" at bounding box center [969, 157] width 130 height 21
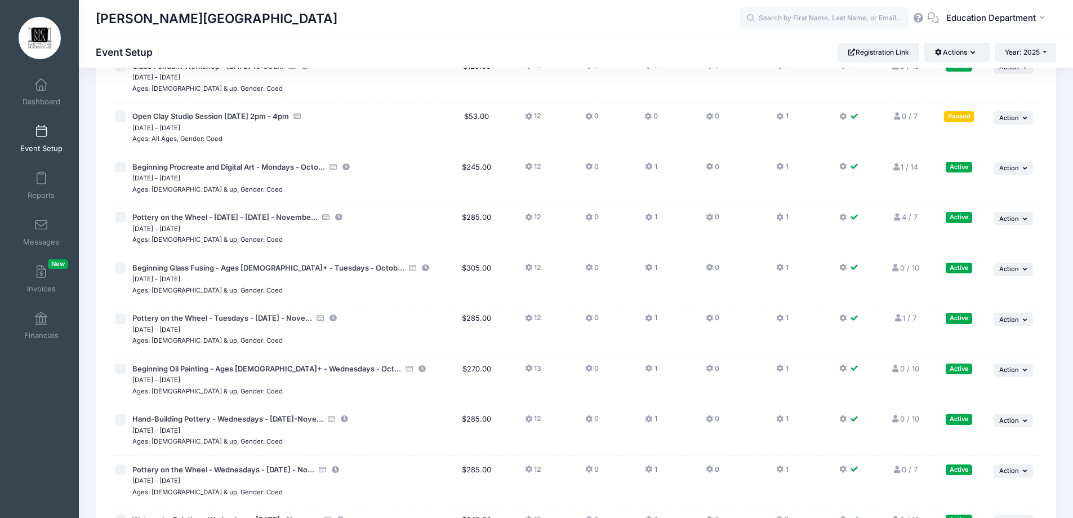
scroll to position [9711, 0]
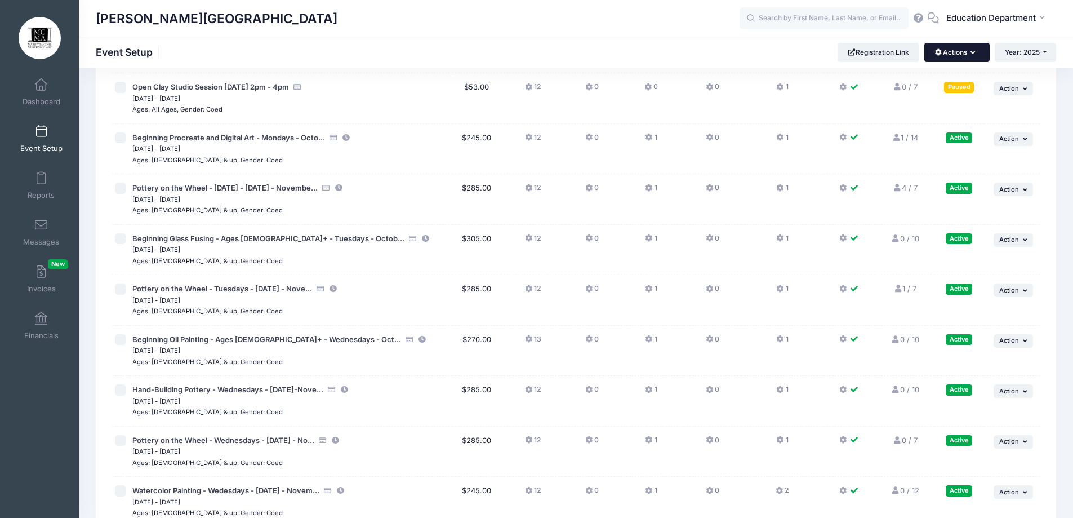
click at [944, 51] on button "Actions" at bounding box center [956, 52] width 65 height 19
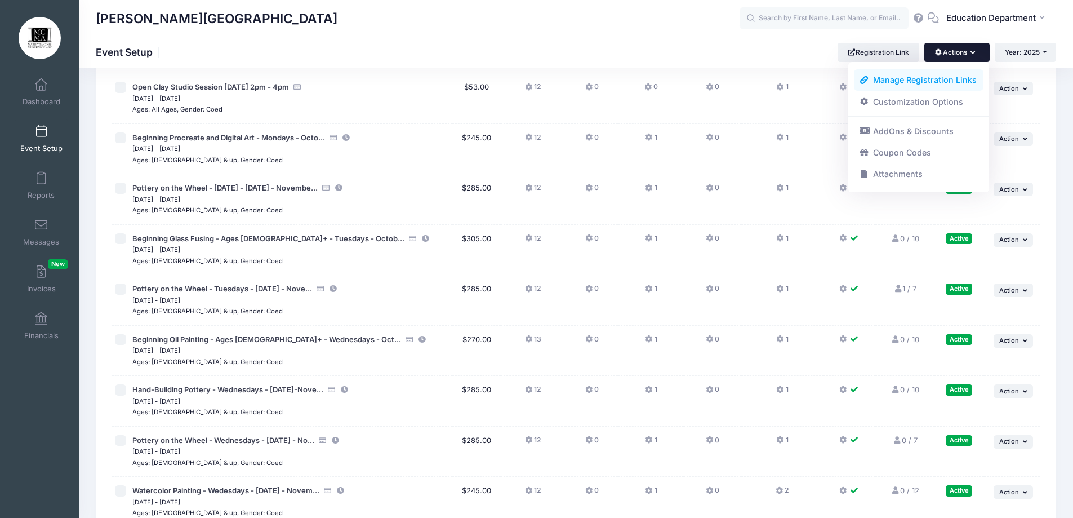
click at [928, 77] on link "Manage Registration Links" at bounding box center [919, 79] width 130 height 21
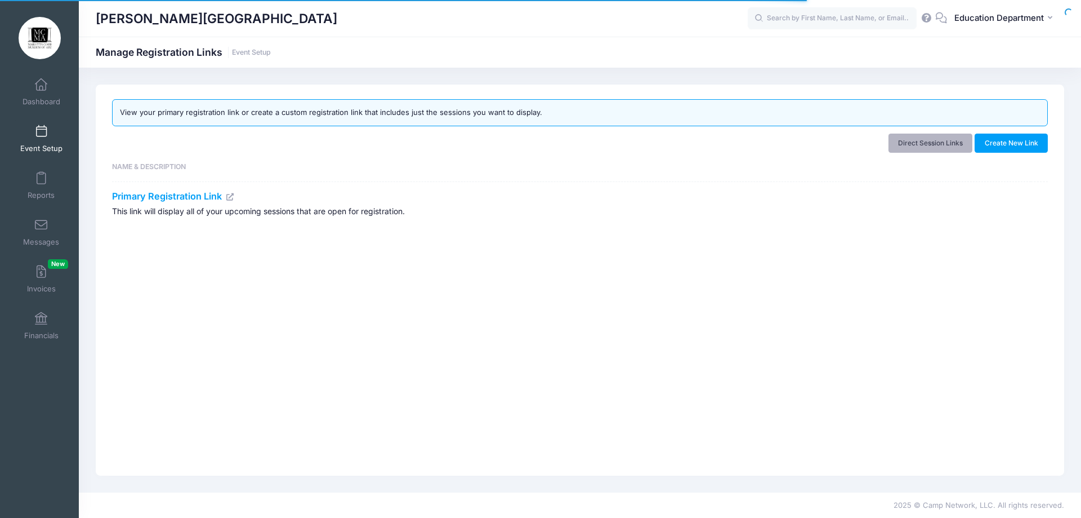
click at [946, 149] on link "Direct Session Links" at bounding box center [931, 142] width 84 height 19
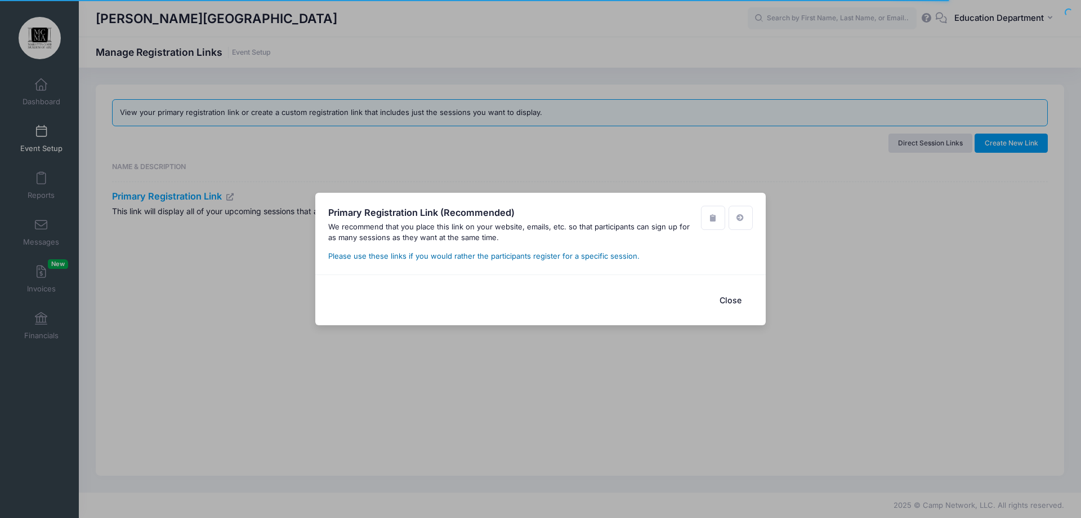
click at [449, 256] on link "Please use these links if you would rather the participants register for a spec…" at bounding box center [483, 255] width 311 height 9
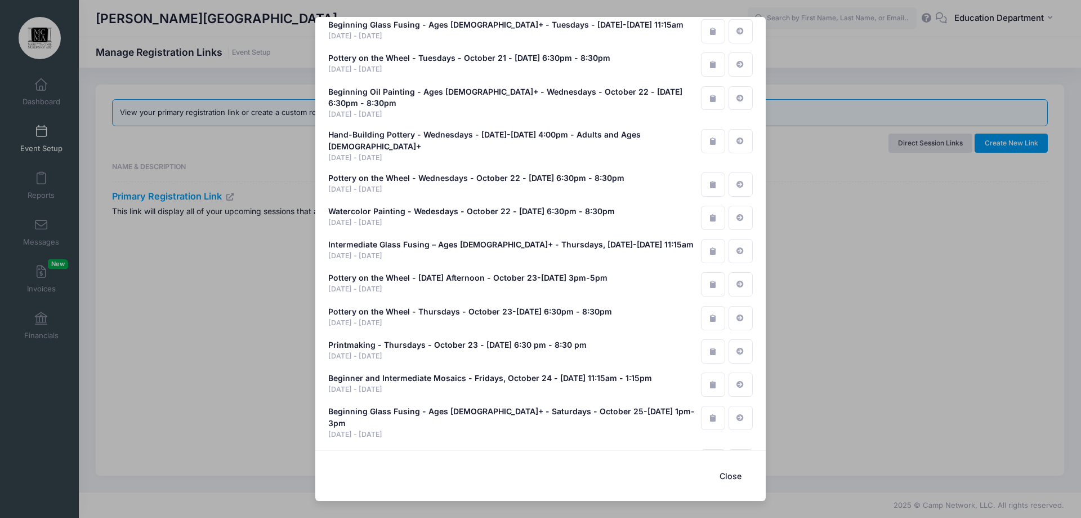
scroll to position [6659, 0]
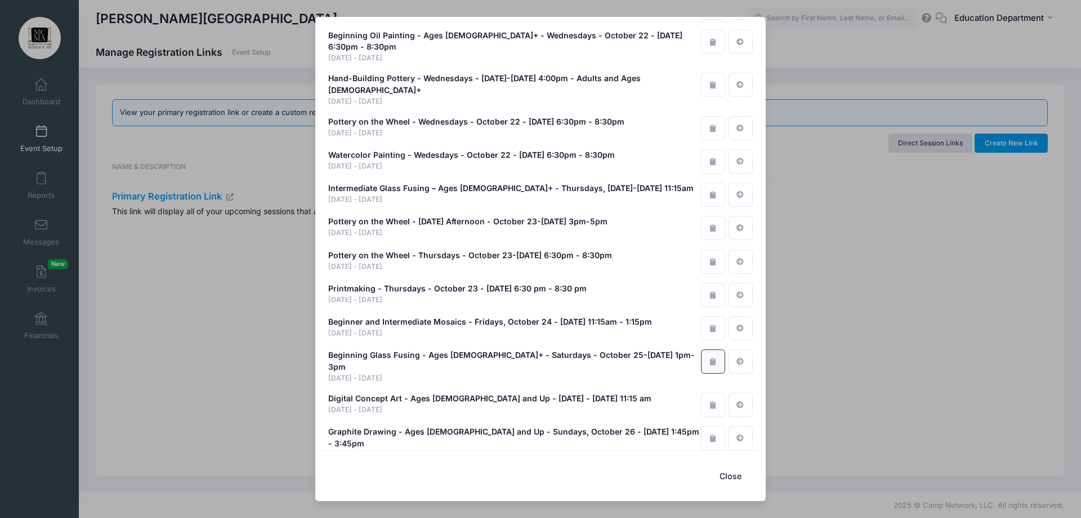
click at [709, 358] on icon "button" at bounding box center [713, 361] width 9 height 7
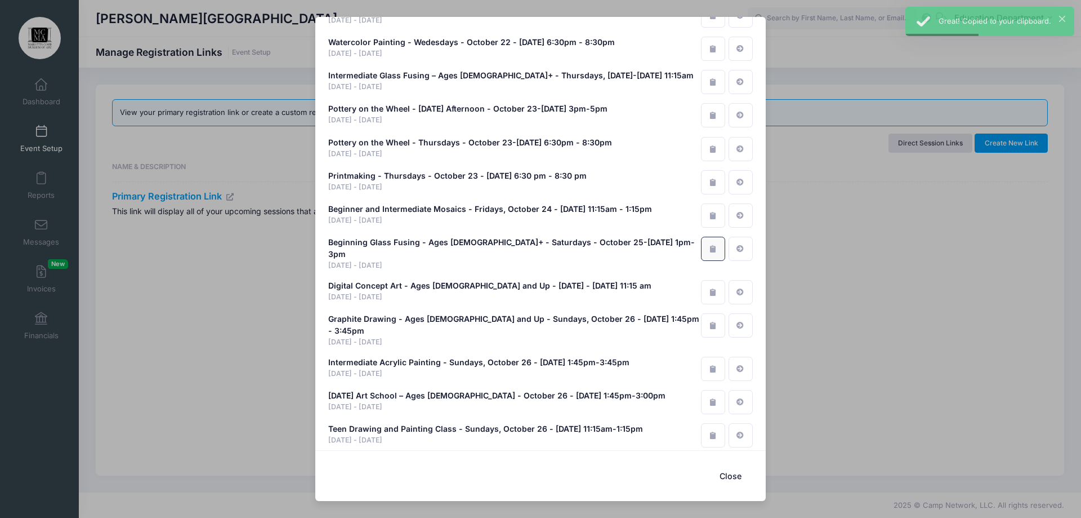
click at [709, 248] on icon "button" at bounding box center [713, 248] width 9 height 7
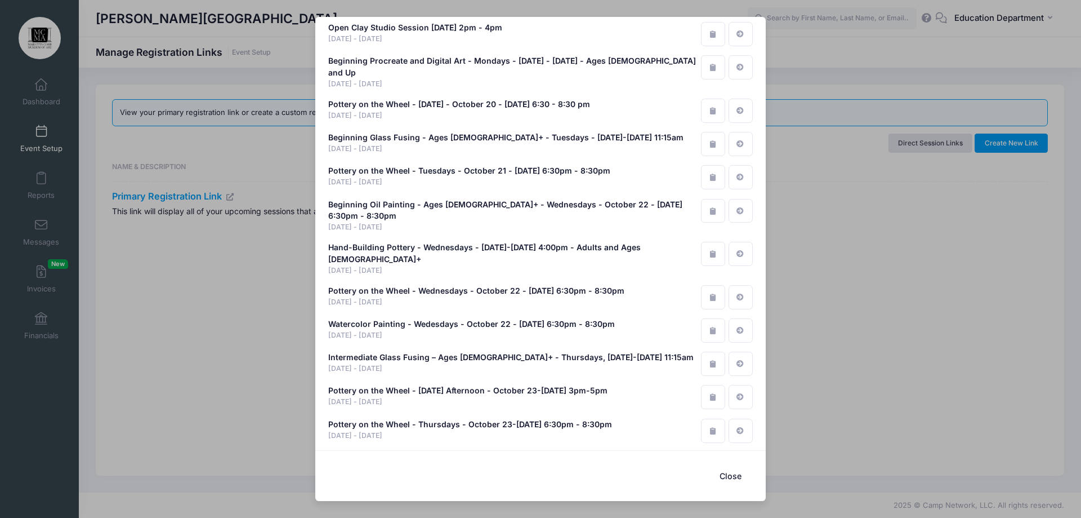
scroll to position [6434, 0]
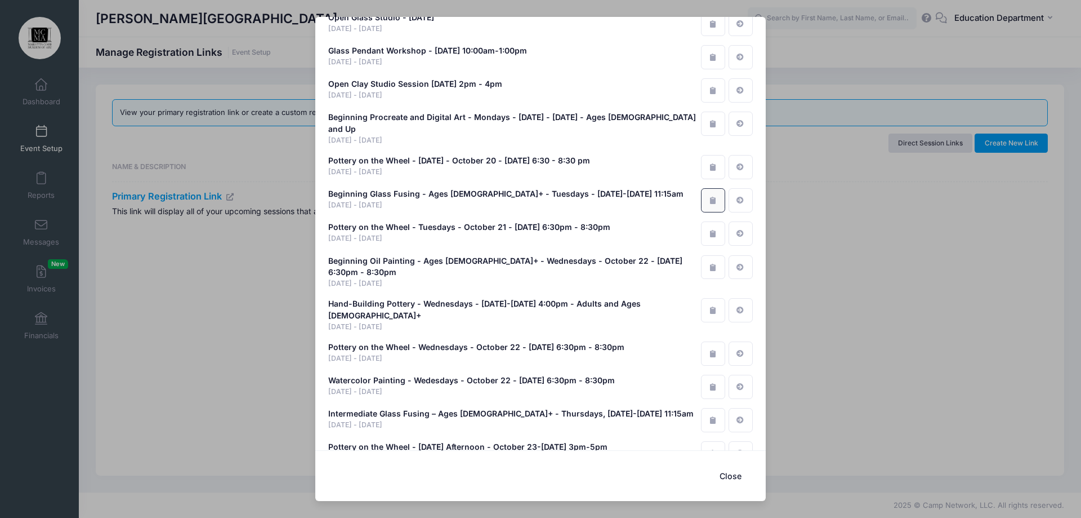
click at [710, 197] on icon "button" at bounding box center [713, 200] width 9 height 7
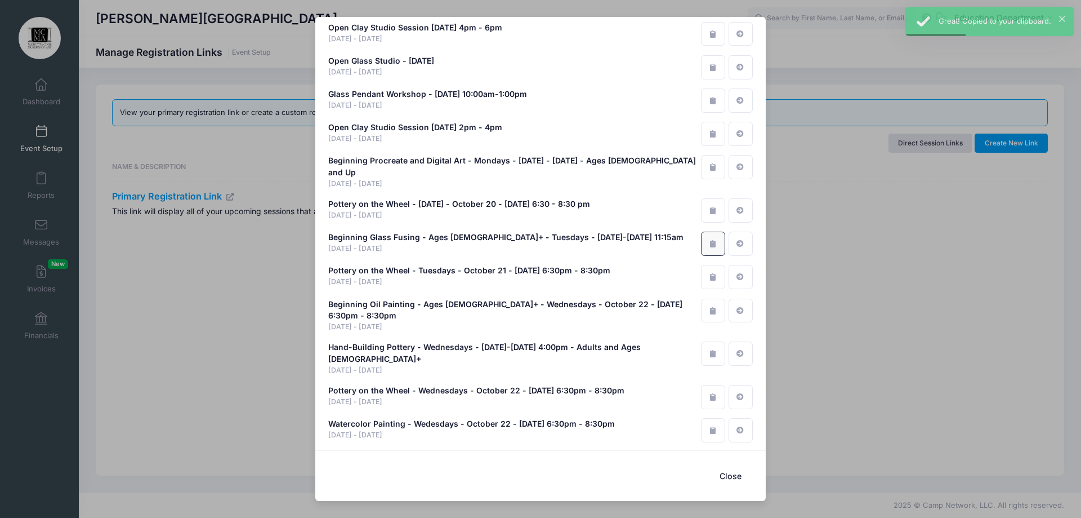
click at [709, 240] on icon "button" at bounding box center [713, 243] width 9 height 7
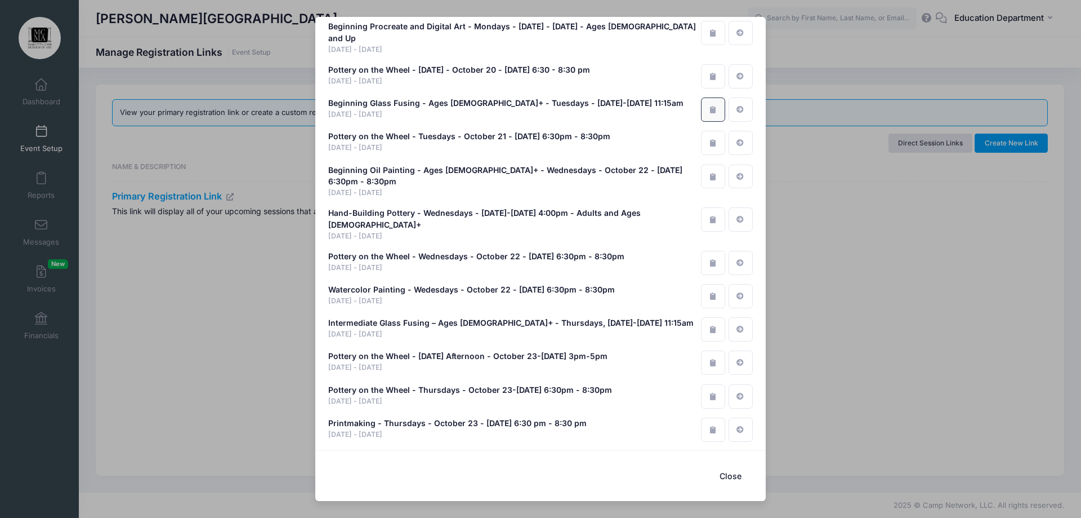
scroll to position [6547, 0]
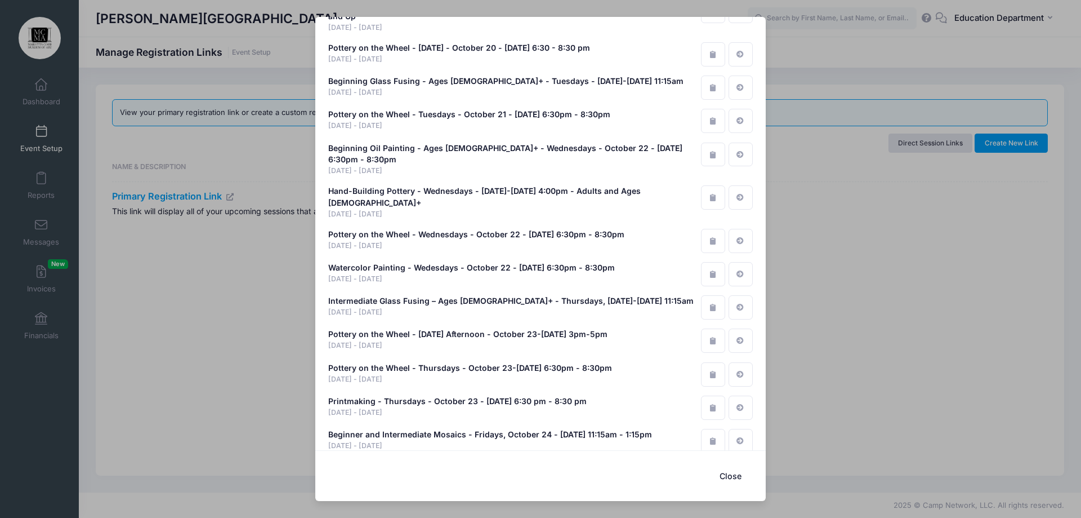
click at [825, 134] on div "Primary Registration Link (Recommended) We recommend that you place this link o…" at bounding box center [540, 259] width 1081 height 518
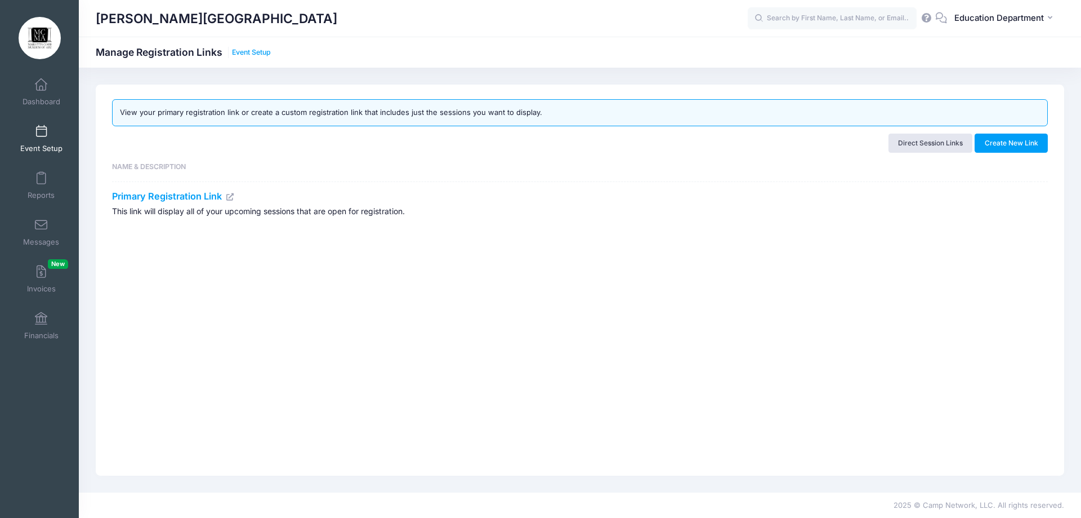
click at [260, 50] on link "Event Setup" at bounding box center [251, 52] width 39 height 8
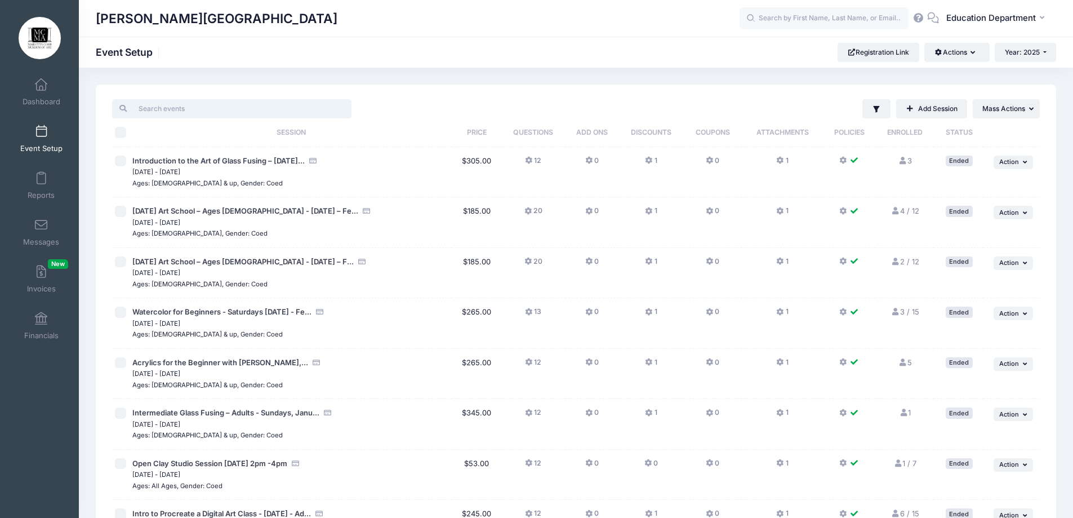
click at [179, 109] on input "search" at bounding box center [231, 108] width 239 height 19
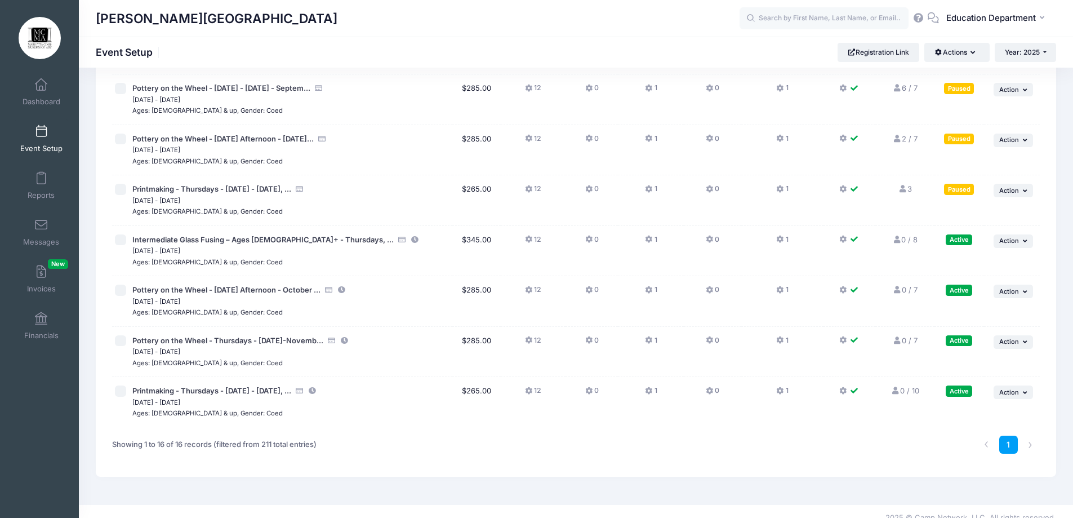
scroll to position [538, 0]
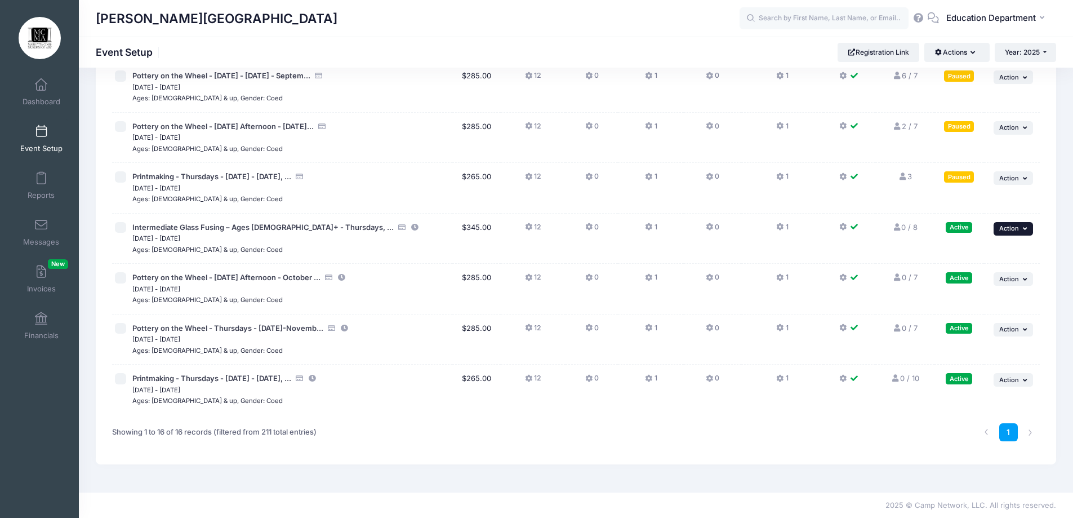
type input "thur"
click at [1023, 228] on icon "button" at bounding box center [1026, 228] width 7 height 6
click at [974, 279] on link "Edit Session" at bounding box center [976, 274] width 102 height 21
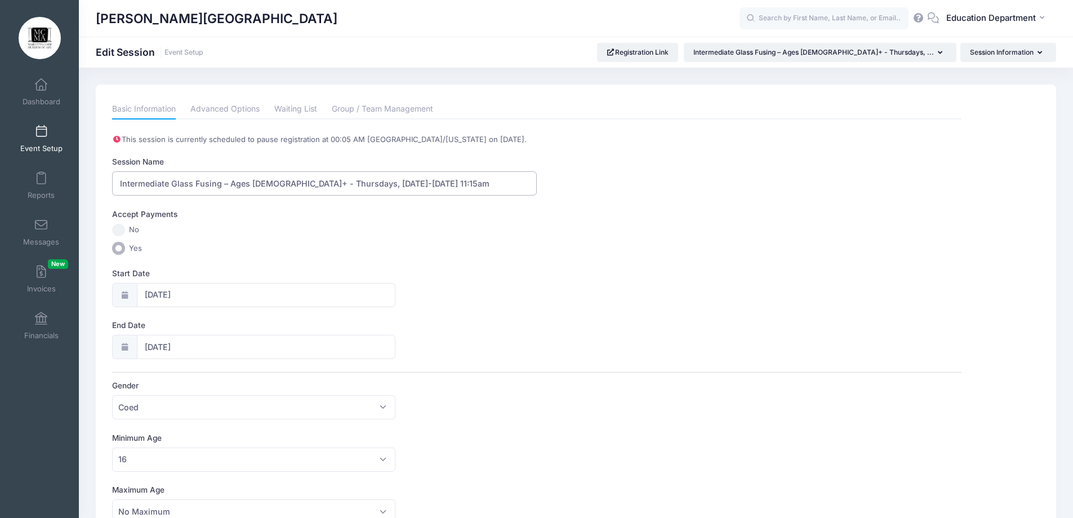
click at [283, 184] on input "Intermediate Glass Fusing – Ages [DEMOGRAPHIC_DATA]+ - Thursdays, [DATE]-[DATE]…" at bounding box center [324, 183] width 425 height 24
click at [353, 181] on input "Intermediate Glass Fusing – Ages [DEMOGRAPHIC_DATA]+ - Sundays, [DATE]-[DATE] 1…" at bounding box center [324, 183] width 425 height 24
click at [407, 182] on input "Intermediate Glass Fusing – Ages [DEMOGRAPHIC_DATA]+ - Sundays, [DATE]-[DATE] 1…" at bounding box center [324, 183] width 425 height 24
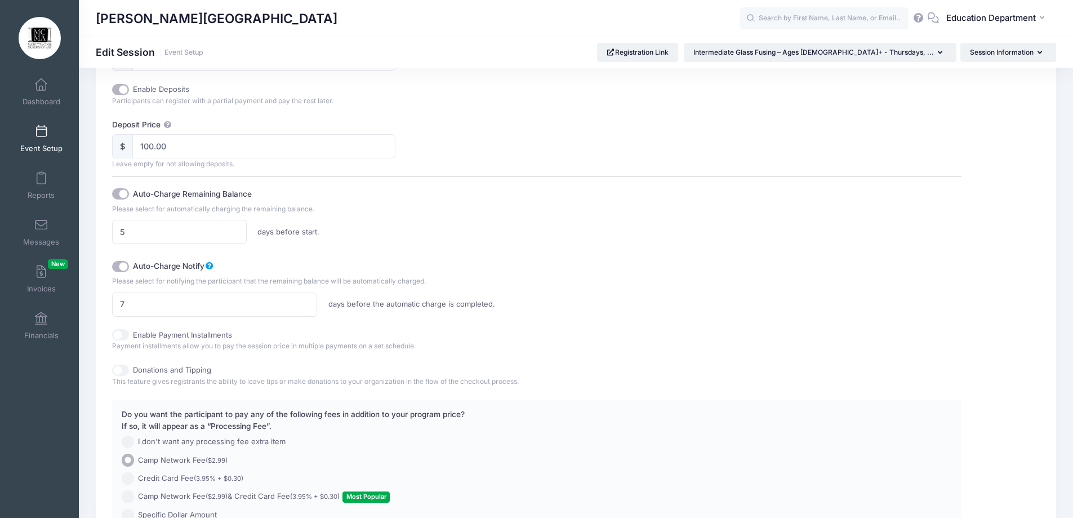
scroll to position [717, 0]
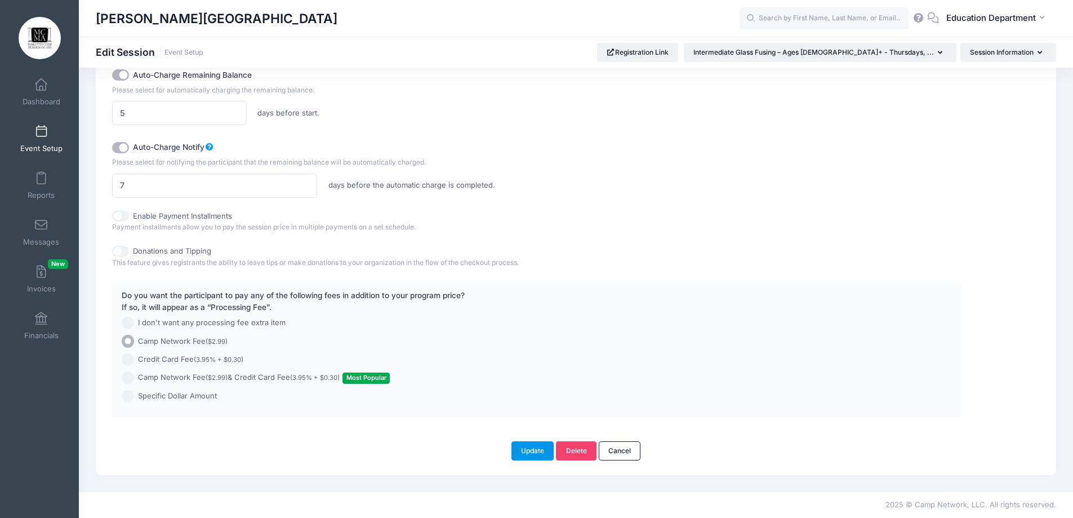
type input "Intermediate Glass Fusing – Ages [DEMOGRAPHIC_DATA]+ - Sundays, [DATE]-[DATE] 1…"
click at [532, 449] on button "Update" at bounding box center [532, 450] width 43 height 19
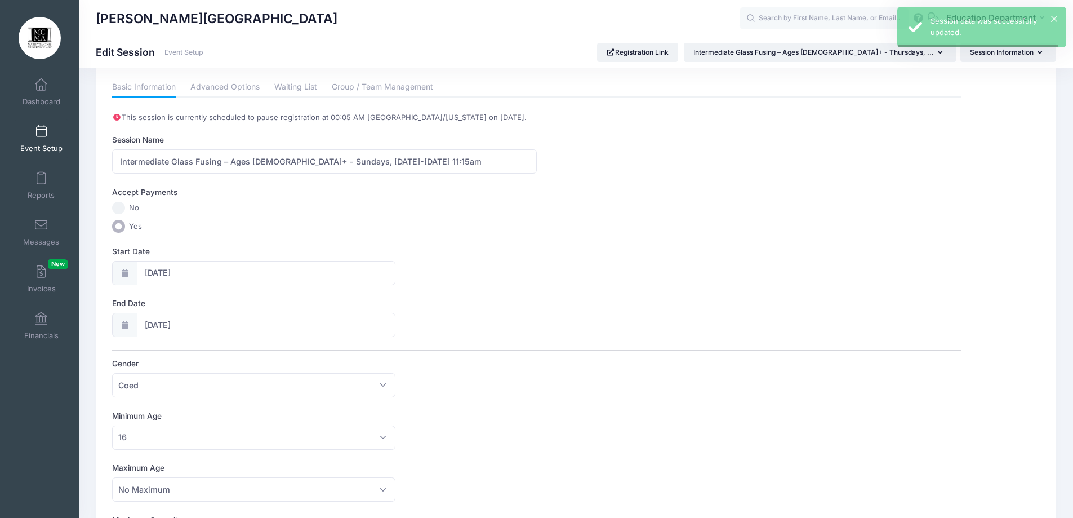
scroll to position [0, 0]
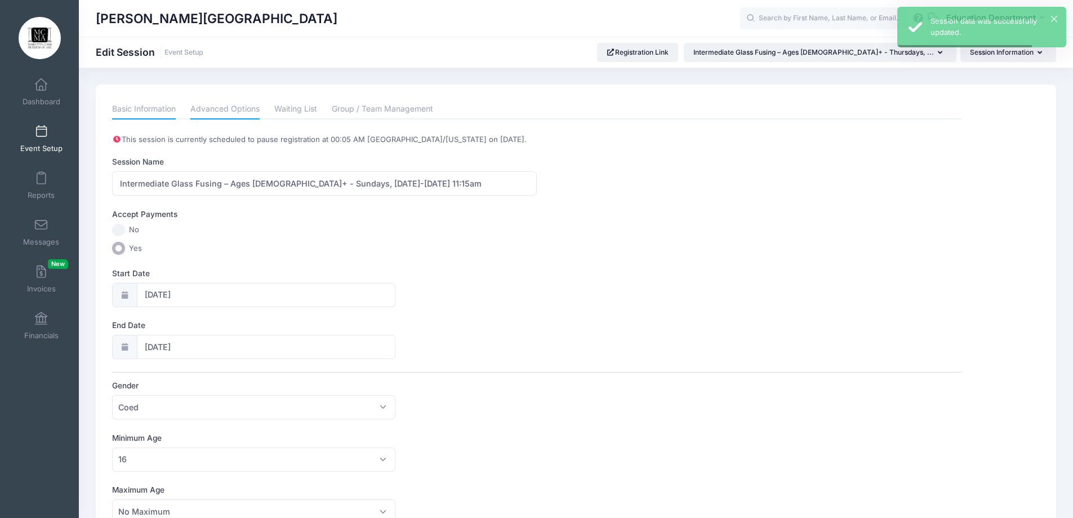
click at [228, 116] on link "Advanced Options" at bounding box center [224, 109] width 69 height 20
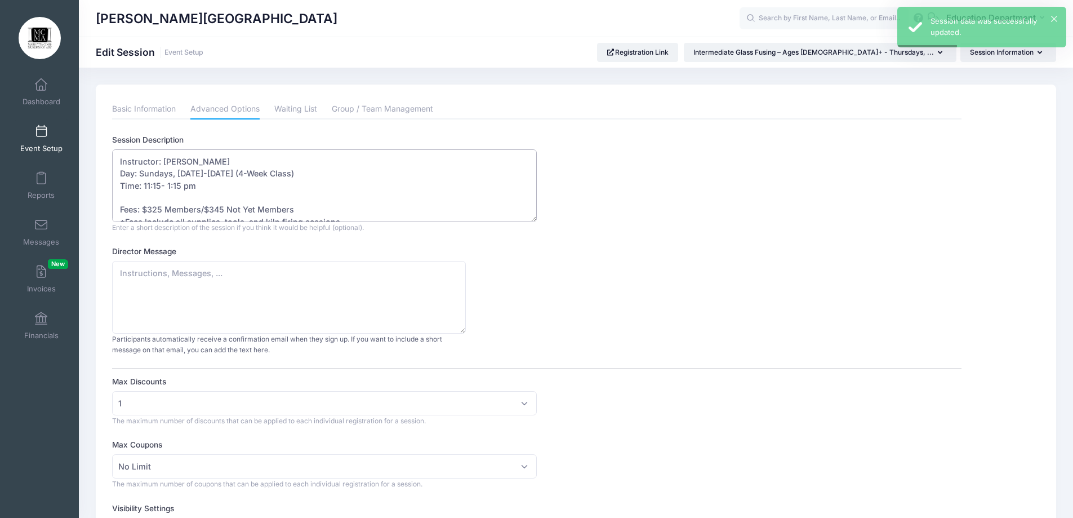
click at [219, 173] on textarea "Instructor: [PERSON_NAME] Day: Sundays, [DATE]-[DATE] (4-Week Class) Time: 11:1…" at bounding box center [324, 185] width 425 height 73
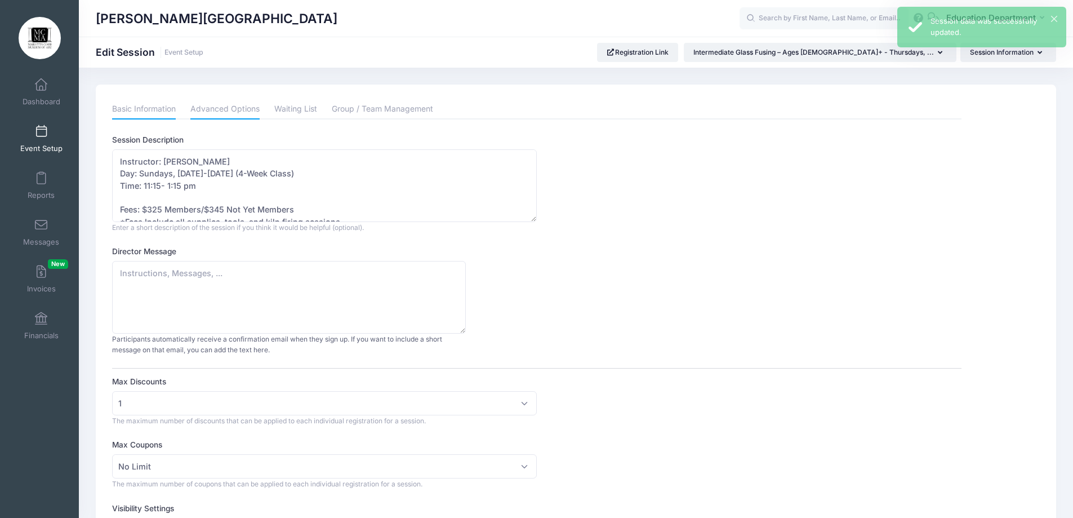
click at [136, 103] on link "Basic Information" at bounding box center [144, 109] width 64 height 20
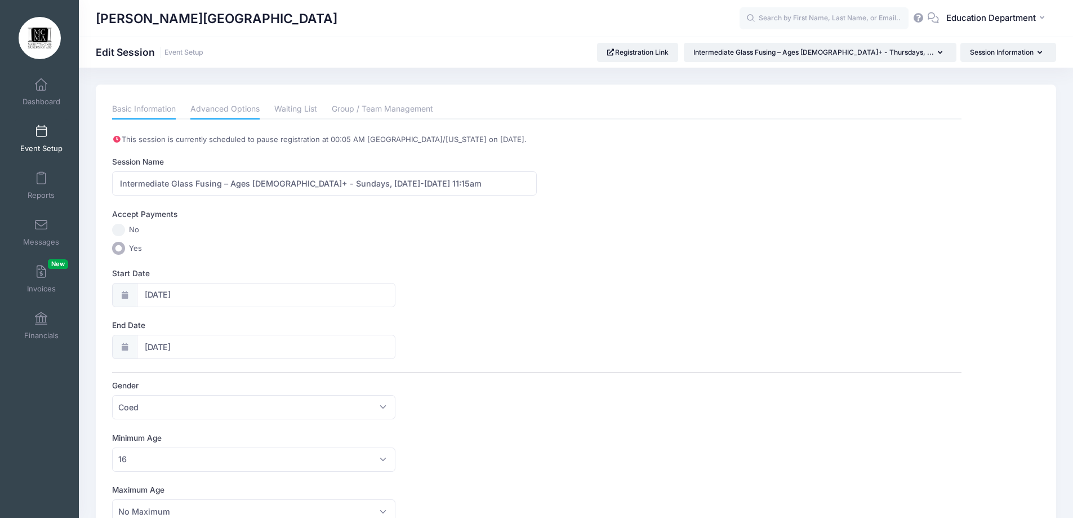
click at [221, 104] on link "Advanced Options" at bounding box center [224, 109] width 69 height 20
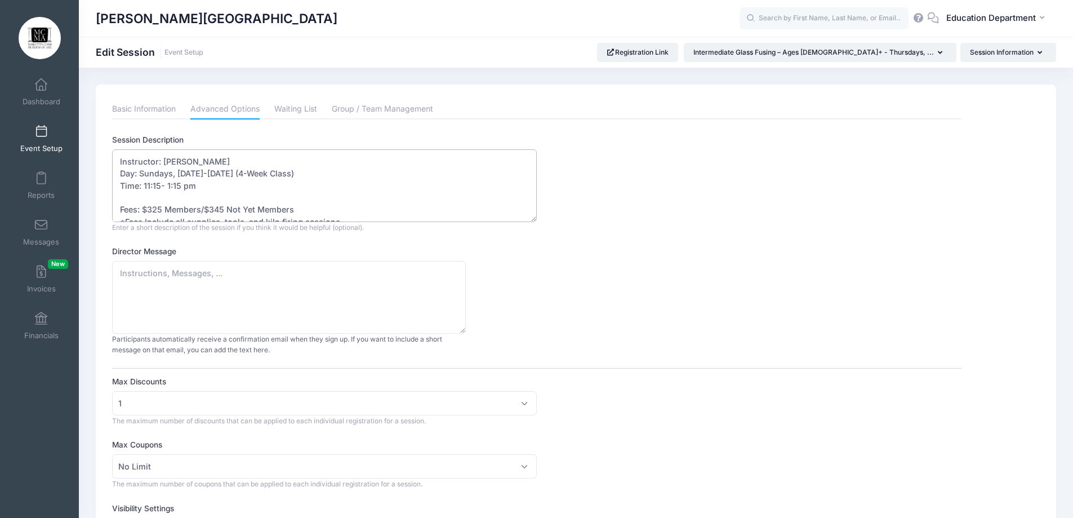
click at [219, 173] on textarea "Instructor: Licha Nicholson Day: Sundays, October 23-November 13, 2025 (4-Week …" at bounding box center [324, 185] width 425 height 73
click at [276, 173] on textarea "Instructor: Licha Nicholson Day: Sundays, October 23-November 13, 2025 (4-Week …" at bounding box center [324, 185] width 425 height 73
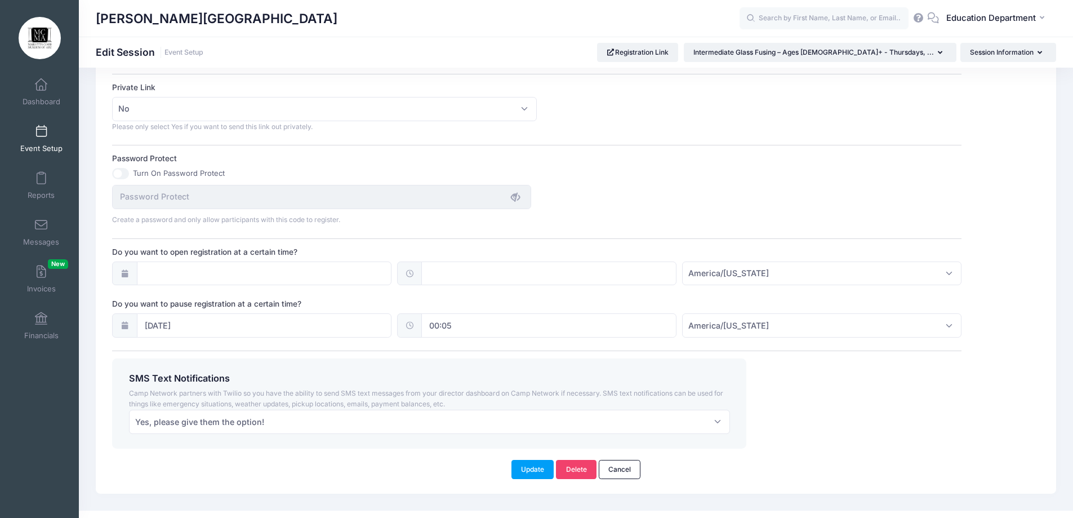
scroll to position [694, 0]
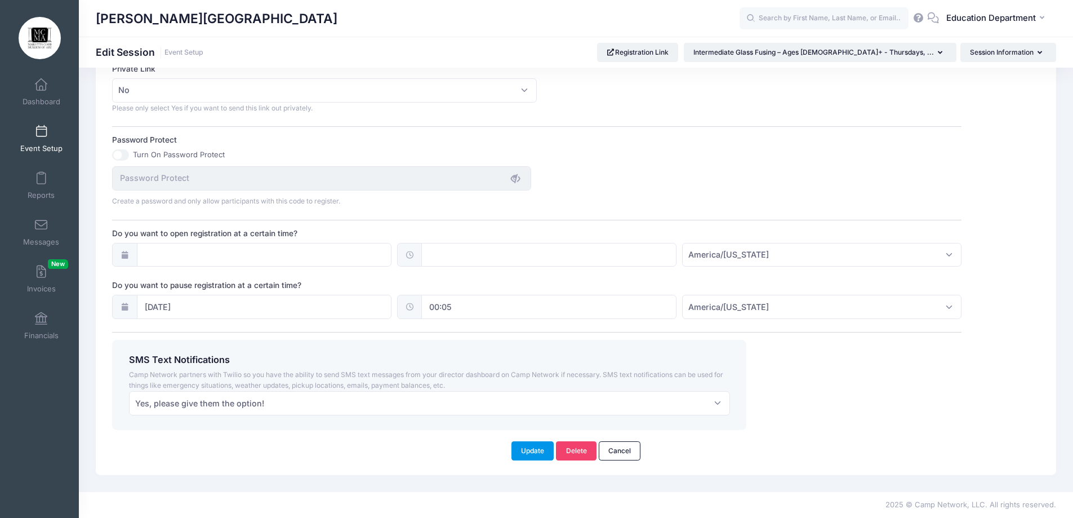
type textarea "Instructor: Licha Nicholson Day: Sundays, October 26-November 16, 2025 (4-Week …"
click at [533, 454] on button "Update" at bounding box center [532, 450] width 43 height 19
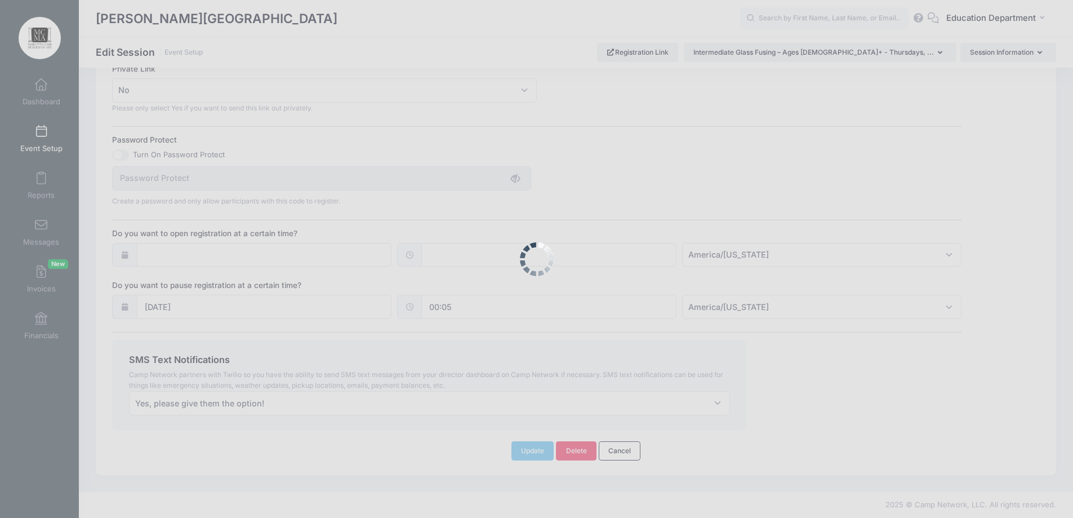
scroll to position [0, 0]
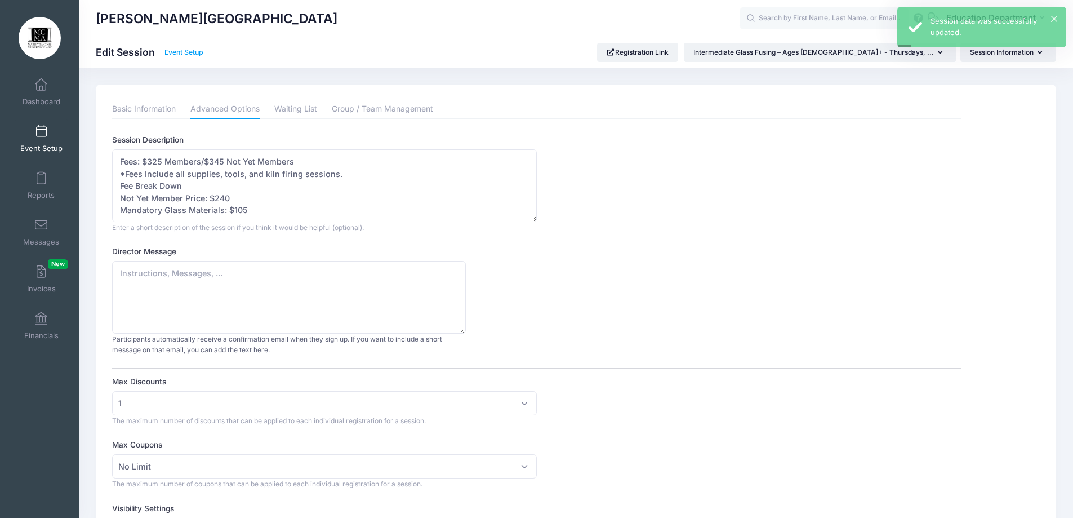
click at [177, 53] on link "Event Setup" at bounding box center [183, 52] width 39 height 8
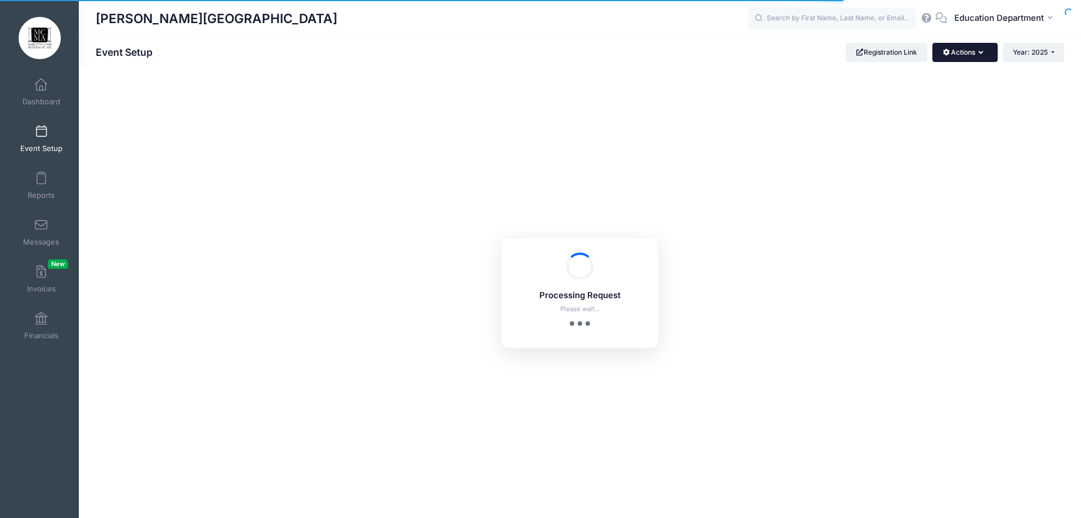
click at [965, 47] on button "Actions" at bounding box center [965, 52] width 65 height 19
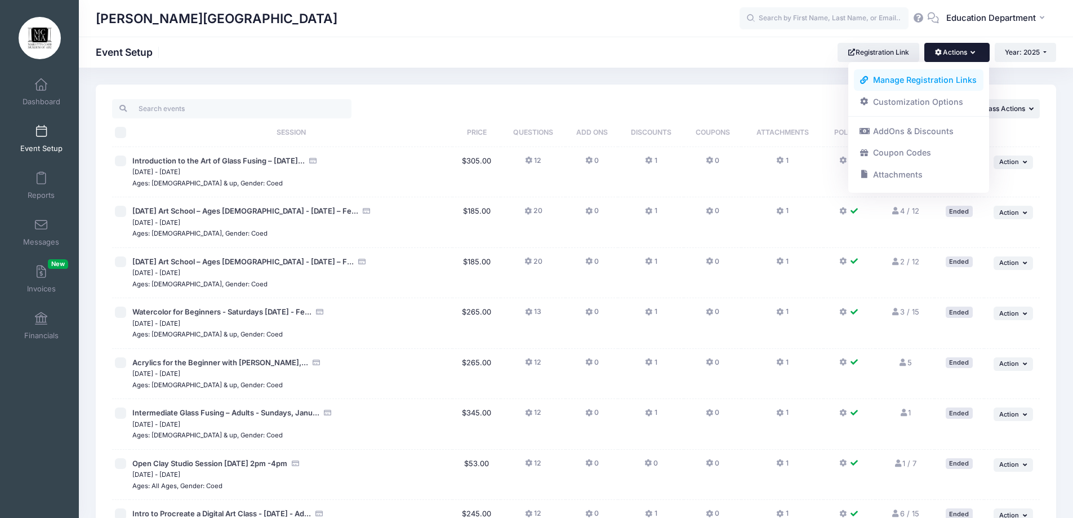
click at [883, 75] on link "Manage Registration Links" at bounding box center [919, 79] width 130 height 21
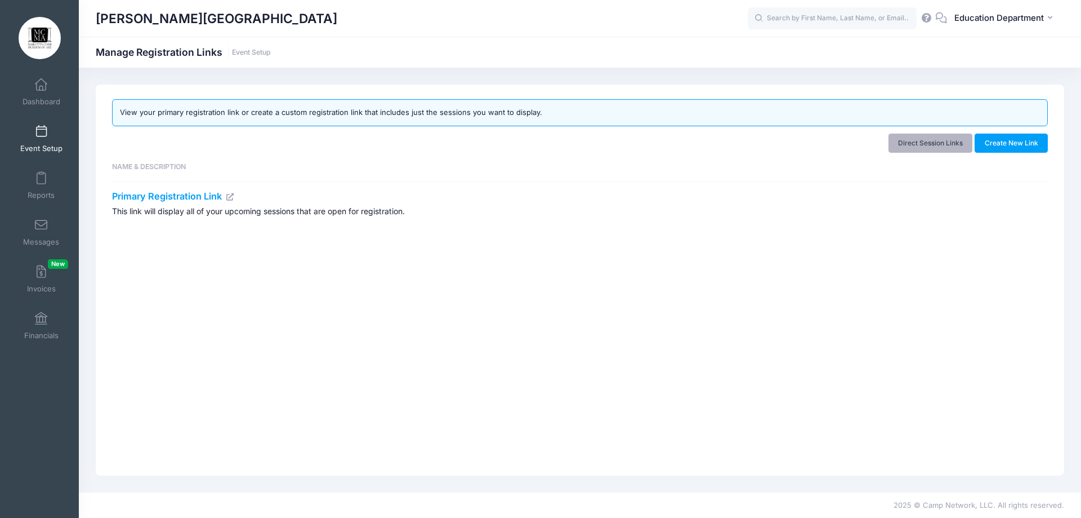
click at [912, 145] on link "Direct Session Links" at bounding box center [931, 142] width 84 height 19
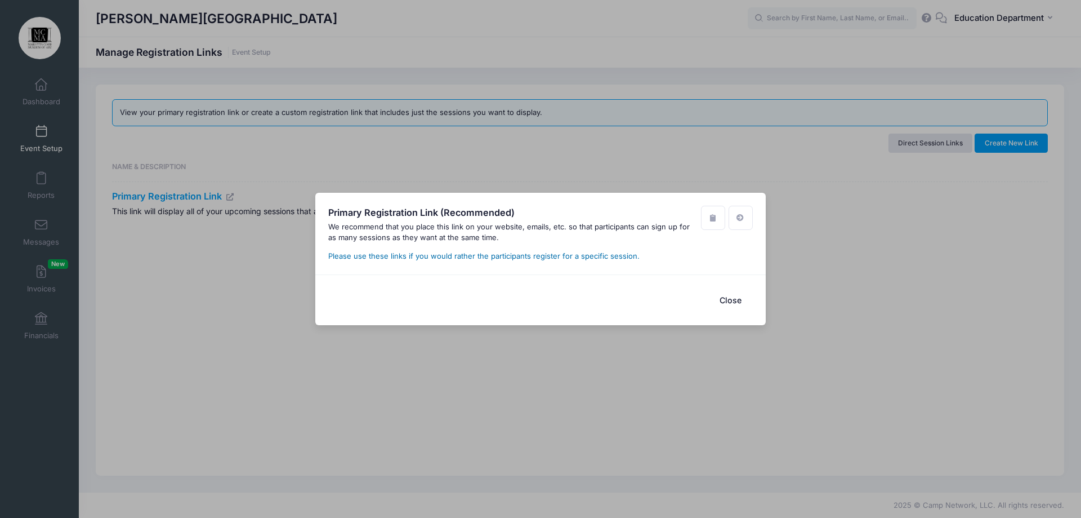
click at [476, 255] on link "Please use these links if you would rather the participants register for a spec…" at bounding box center [483, 255] width 311 height 9
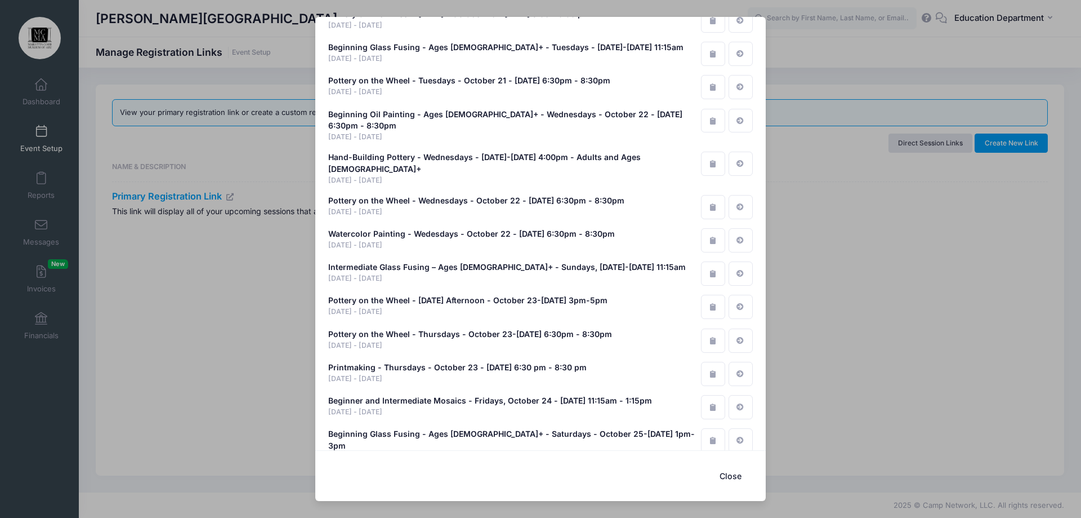
scroll to position [6547, 0]
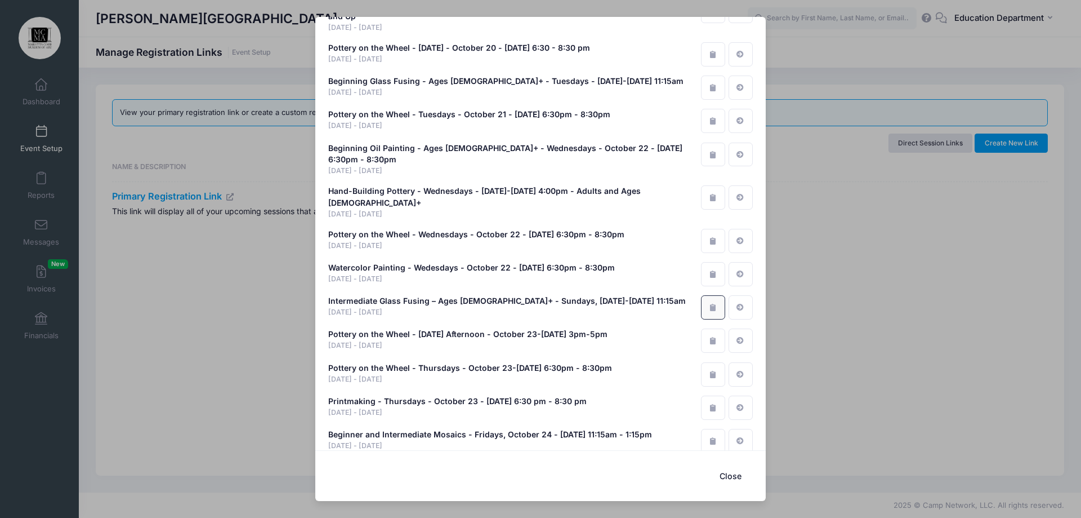
click at [709, 304] on icon "button" at bounding box center [713, 307] width 9 height 7
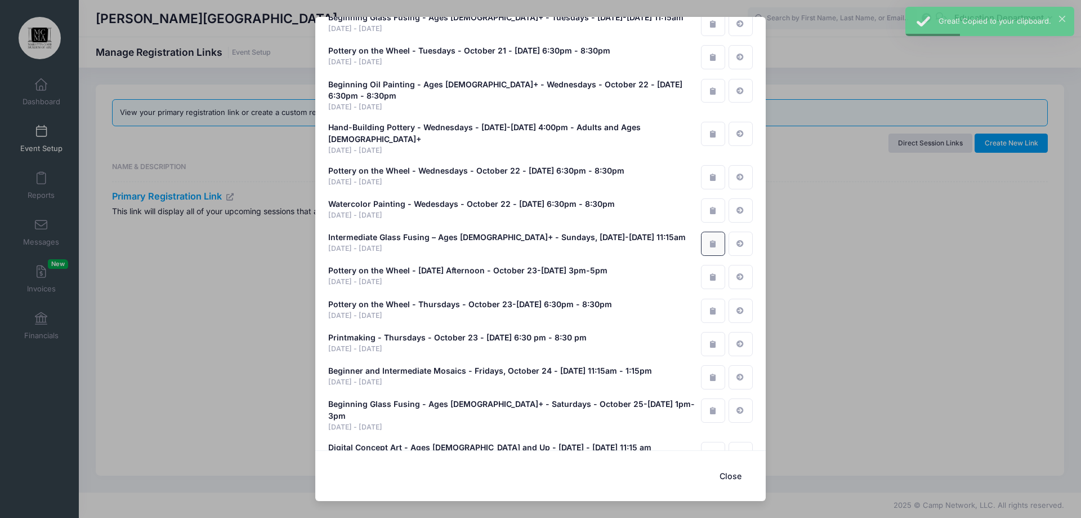
click at [709, 240] on icon "button" at bounding box center [713, 243] width 9 height 7
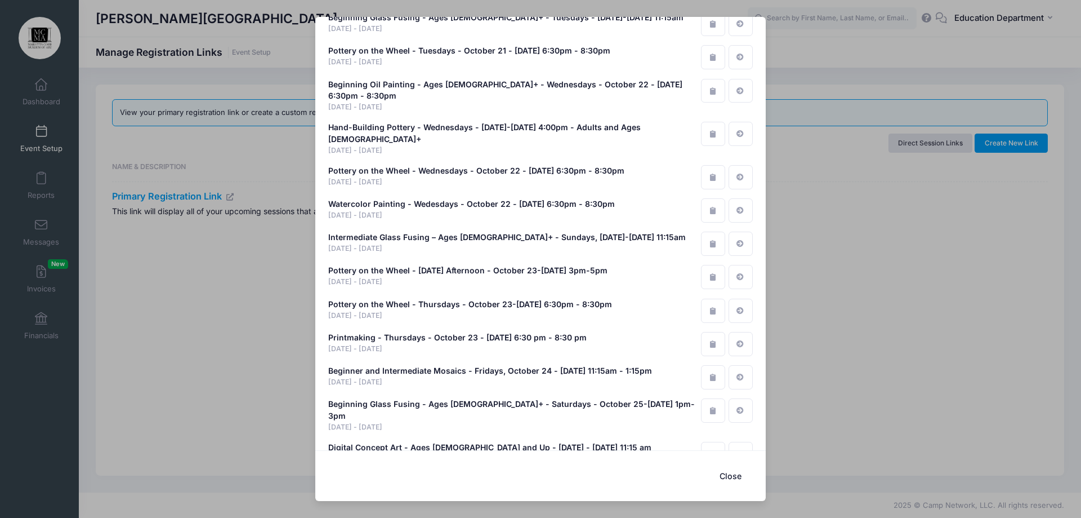
click at [743, 470] on button "Close" at bounding box center [730, 476] width 45 height 24
